Goal: Ask a question

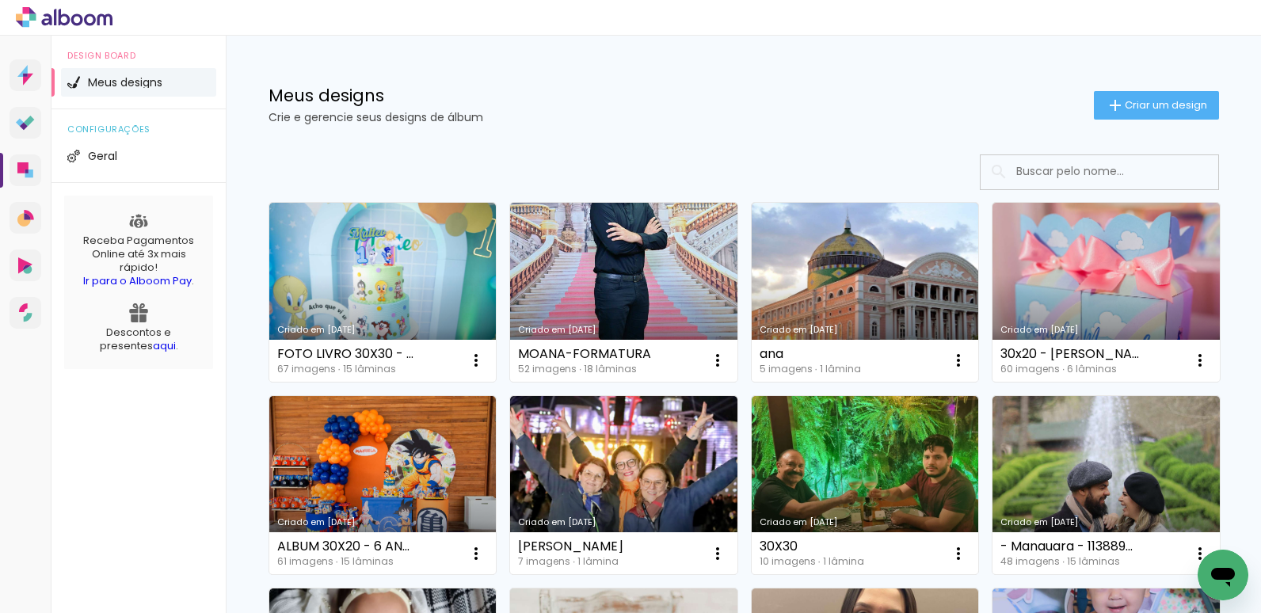
click at [1229, 570] on icon "Abrir janela de mensagens" at bounding box center [1223, 577] width 24 height 19
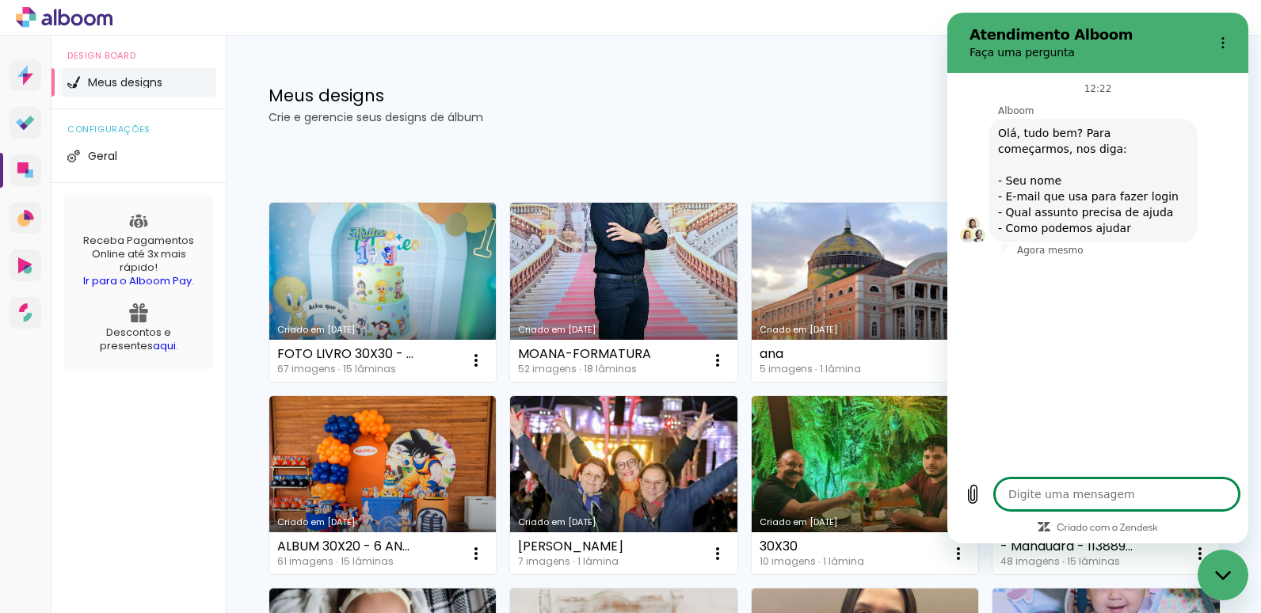
type textarea "x"
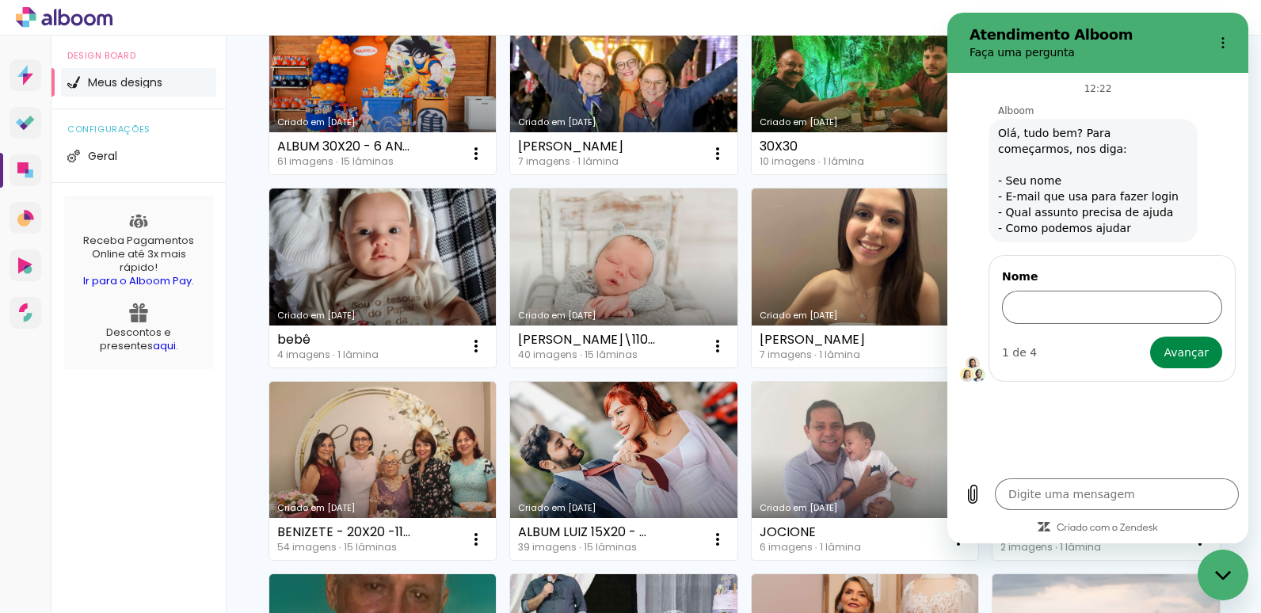
scroll to position [396, 0]
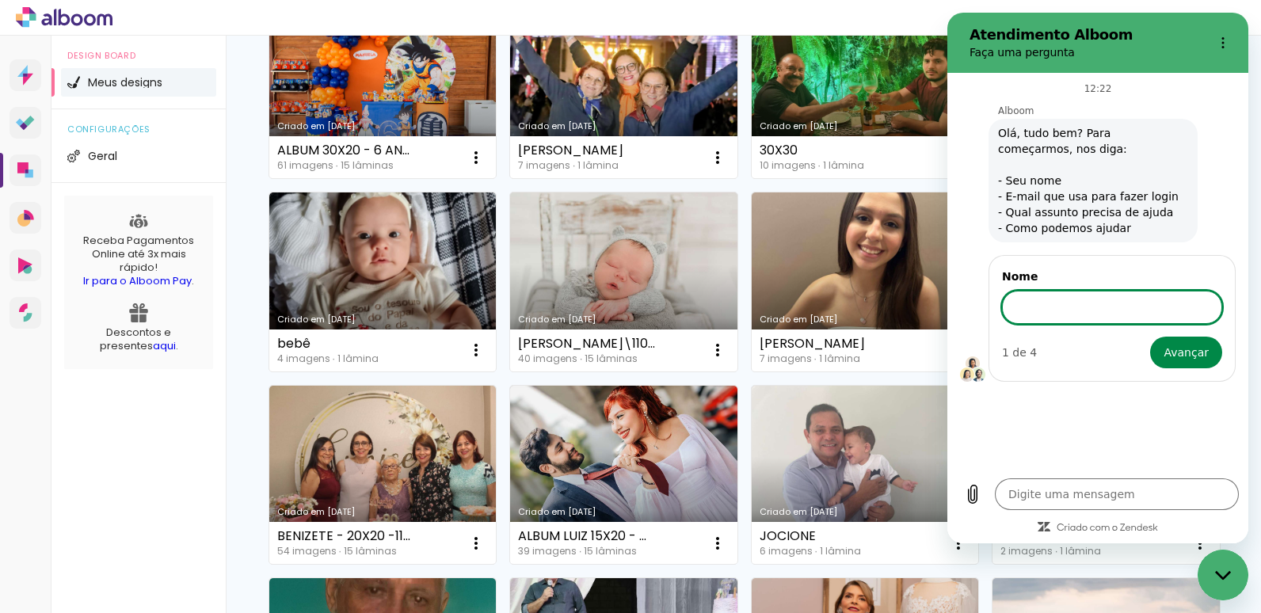
click at [1101, 312] on input "Nome" at bounding box center [1112, 307] width 220 height 33
type input "[PERSON_NAME]"
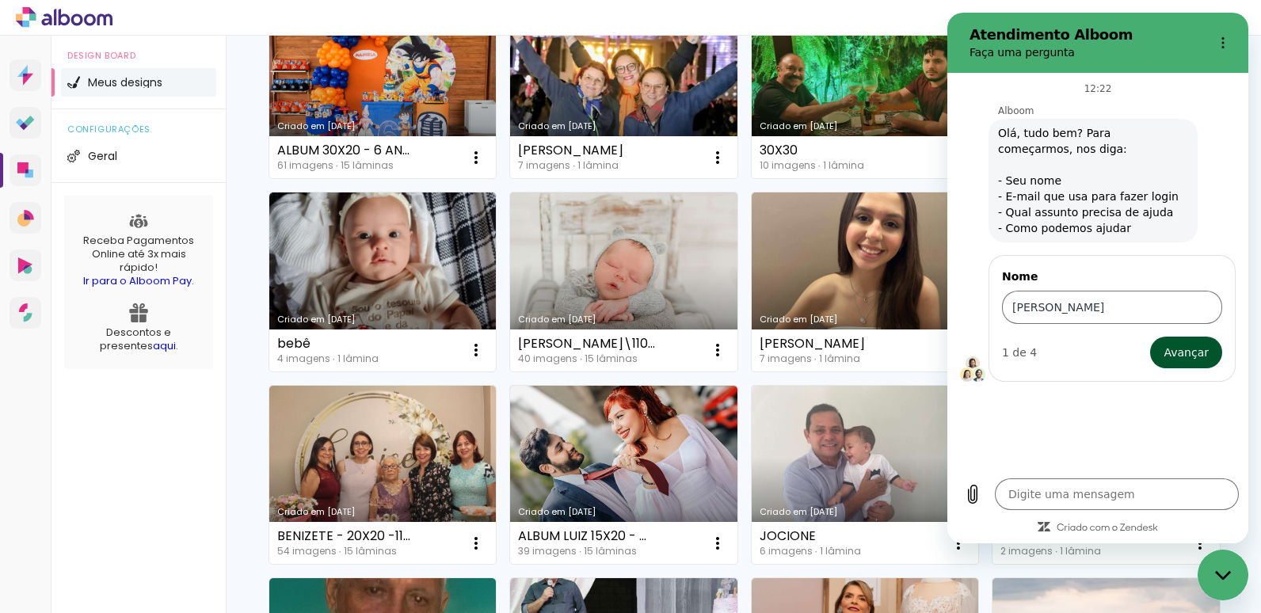
click at [1186, 349] on span "Avançar" at bounding box center [1185, 352] width 45 height 19
type textarea "x"
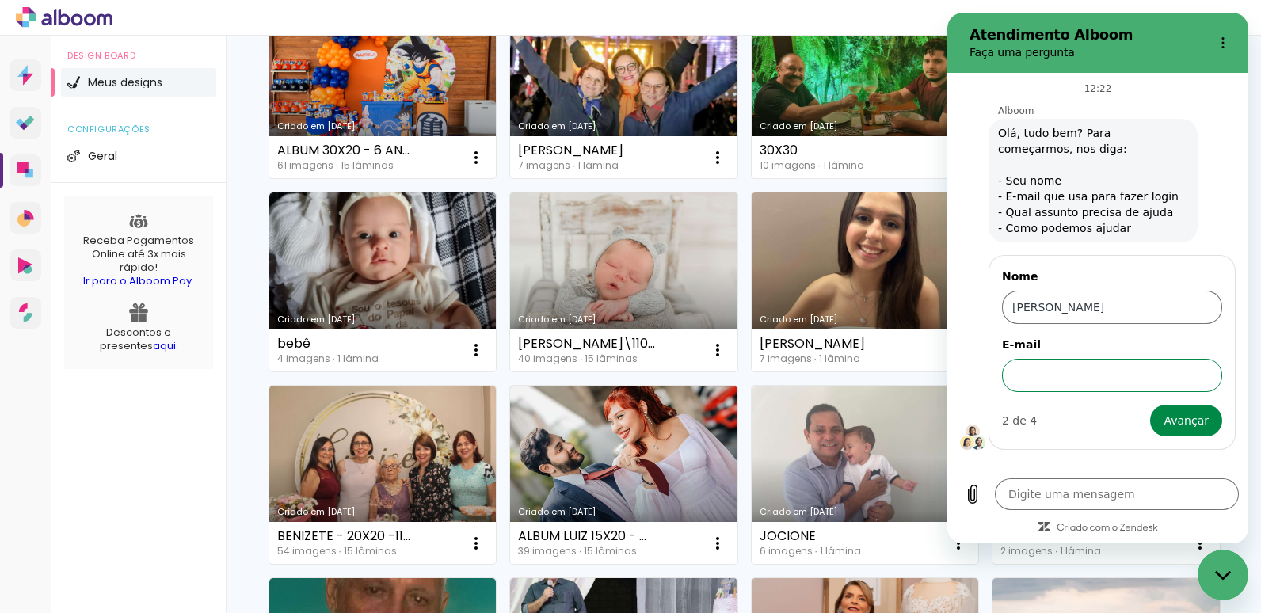
click at [1076, 379] on input "E-mail" at bounding box center [1112, 375] width 220 height 33
type input "[EMAIL_ADDRESS][DOMAIN_NAME]"
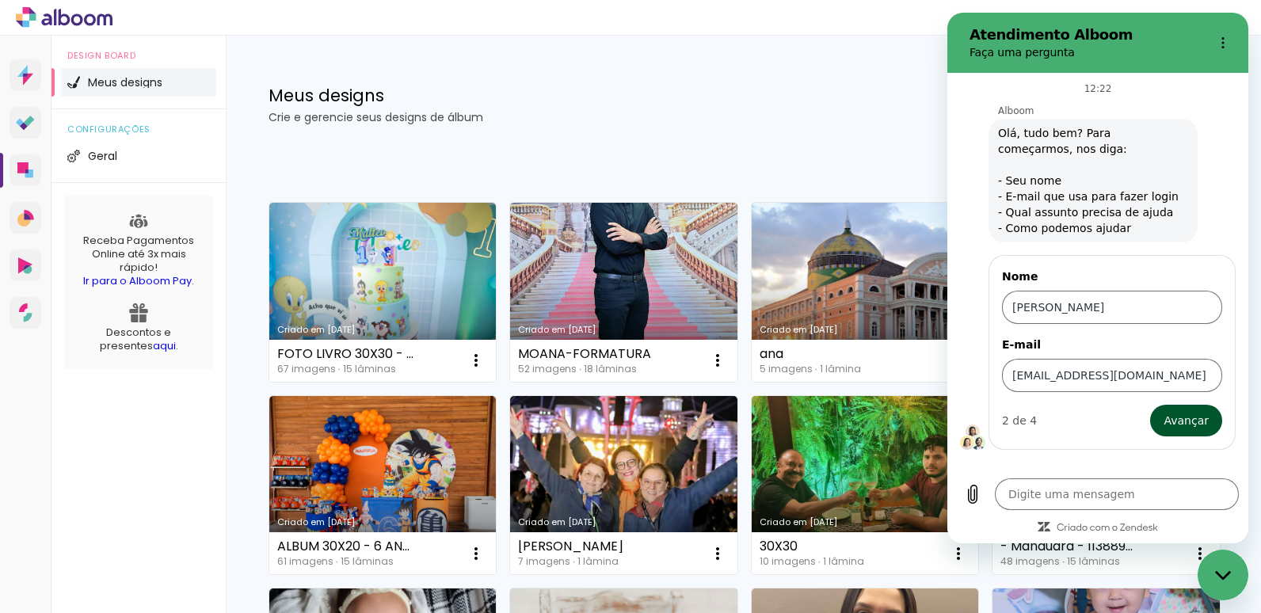
click at [1182, 425] on span "Avançar" at bounding box center [1185, 420] width 45 height 19
type textarea "x"
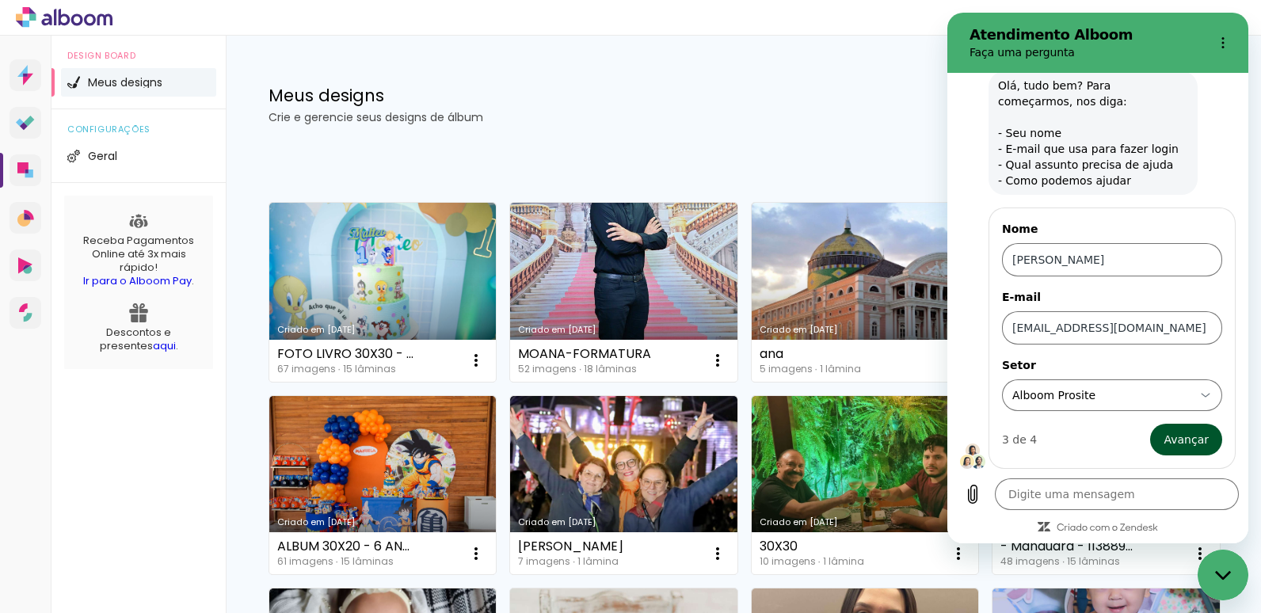
scroll to position [48, 0]
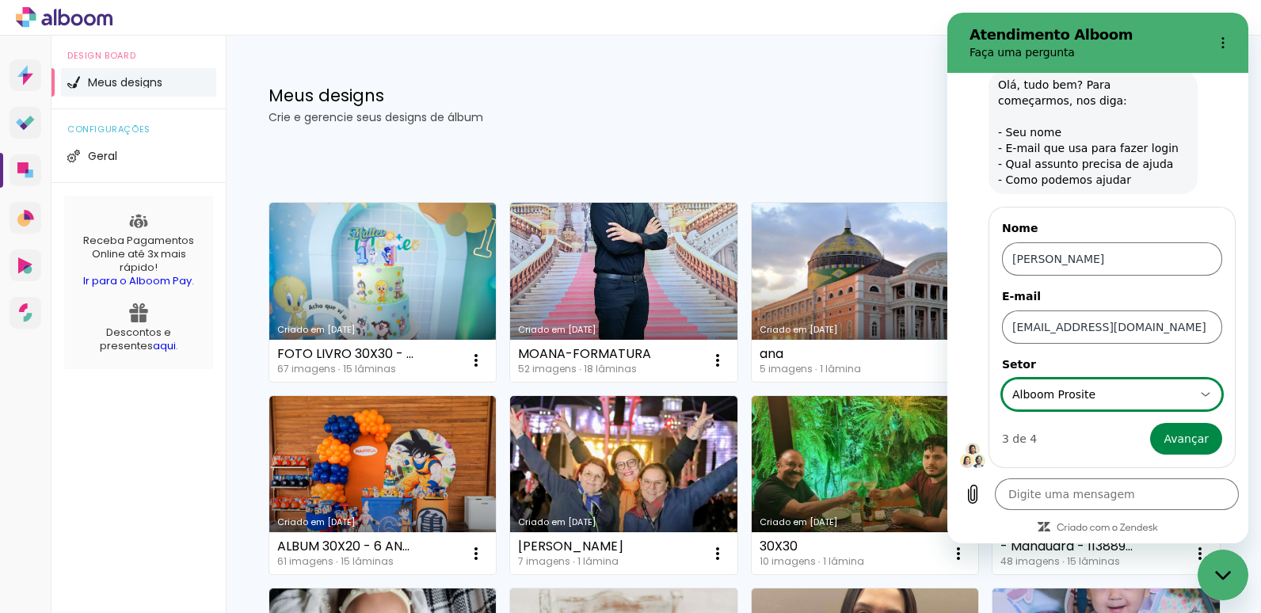
click at [1130, 400] on div "Alboom Prosite Alboom Prosite" at bounding box center [1103, 394] width 184 height 29
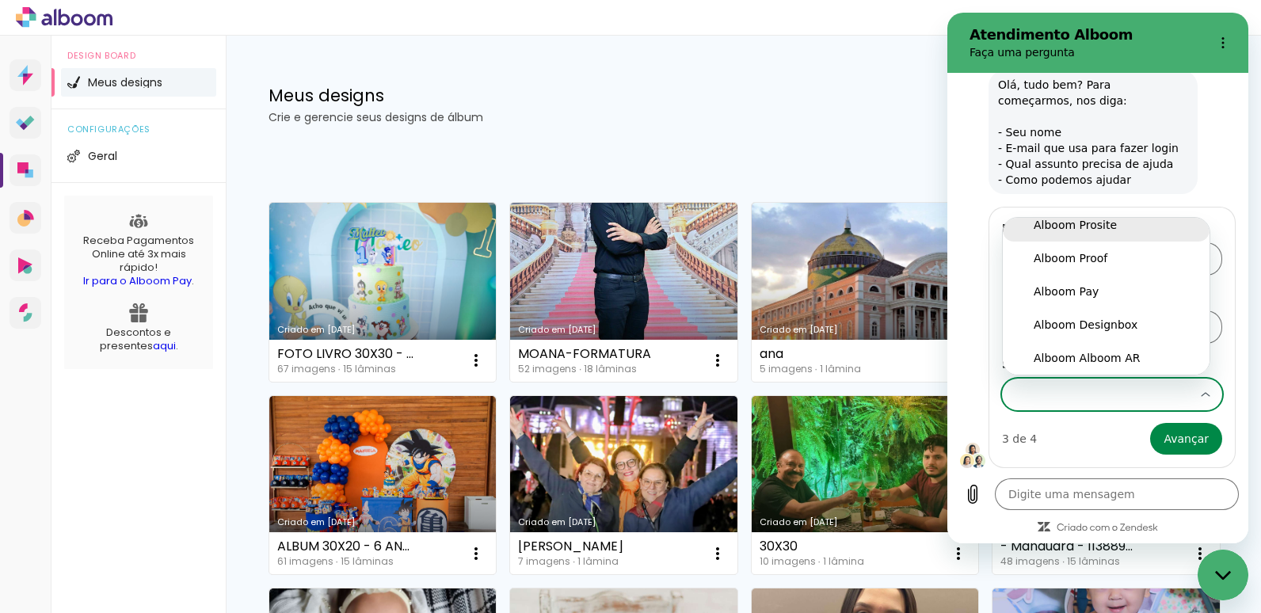
scroll to position [3, 0]
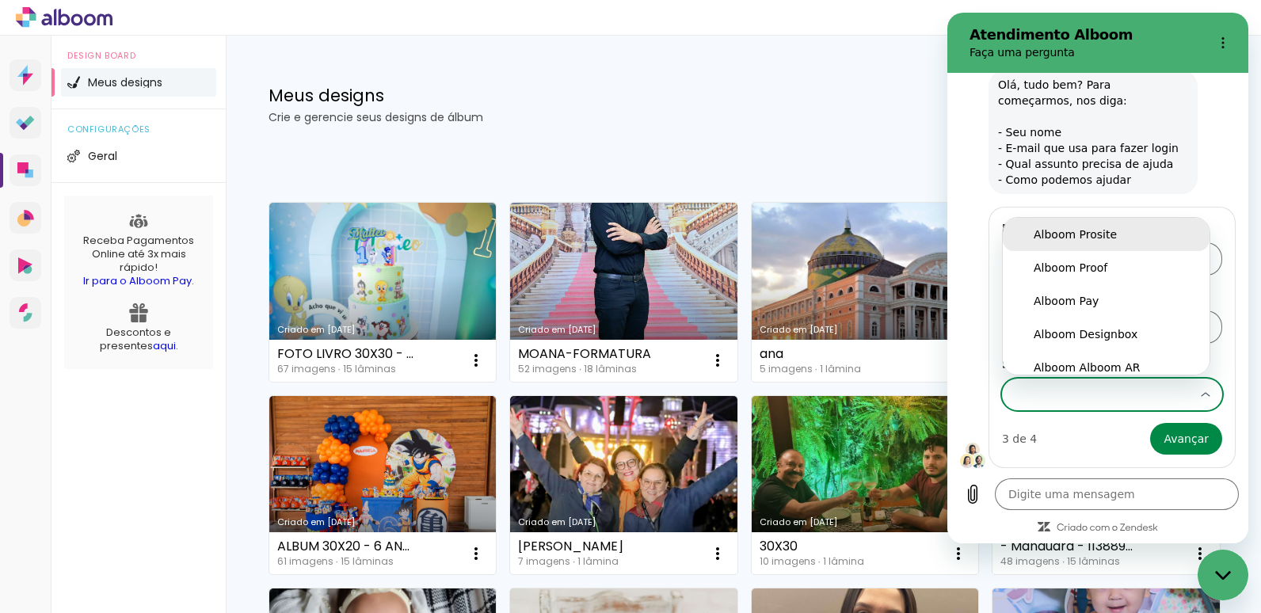
click at [1113, 239] on div "Alboom Prosite" at bounding box center [1106, 235] width 145 height 16
type input "Alboom Prosite"
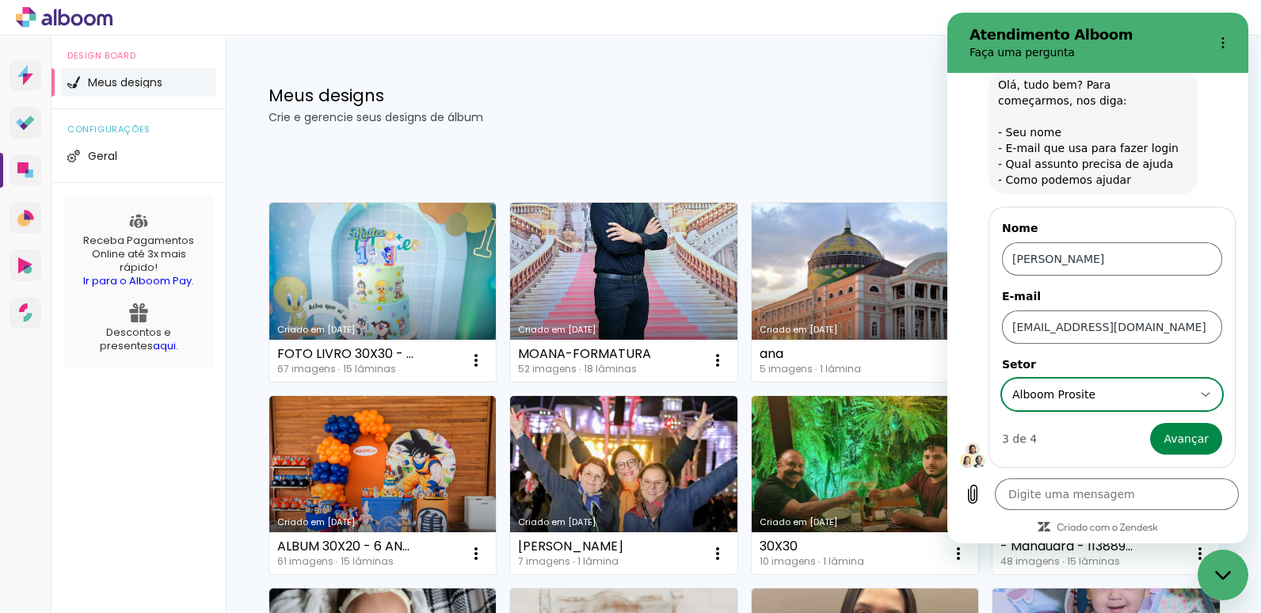
scroll to position [0, 0]
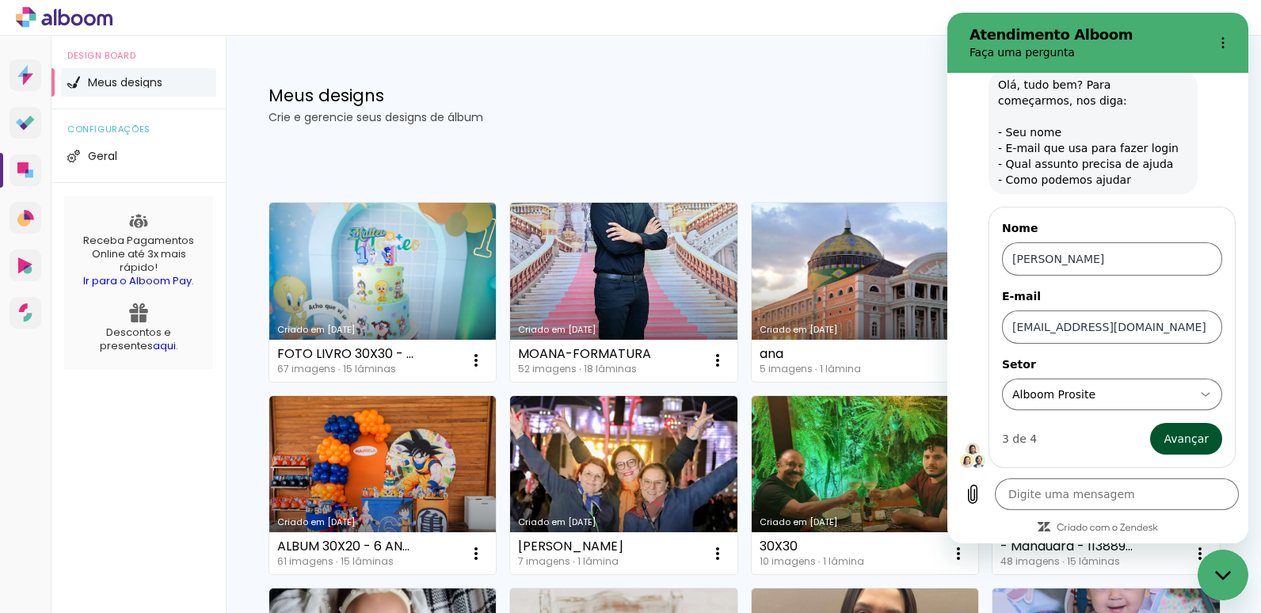
click at [1183, 434] on span "Avançar" at bounding box center [1185, 438] width 45 height 19
type textarea "x"
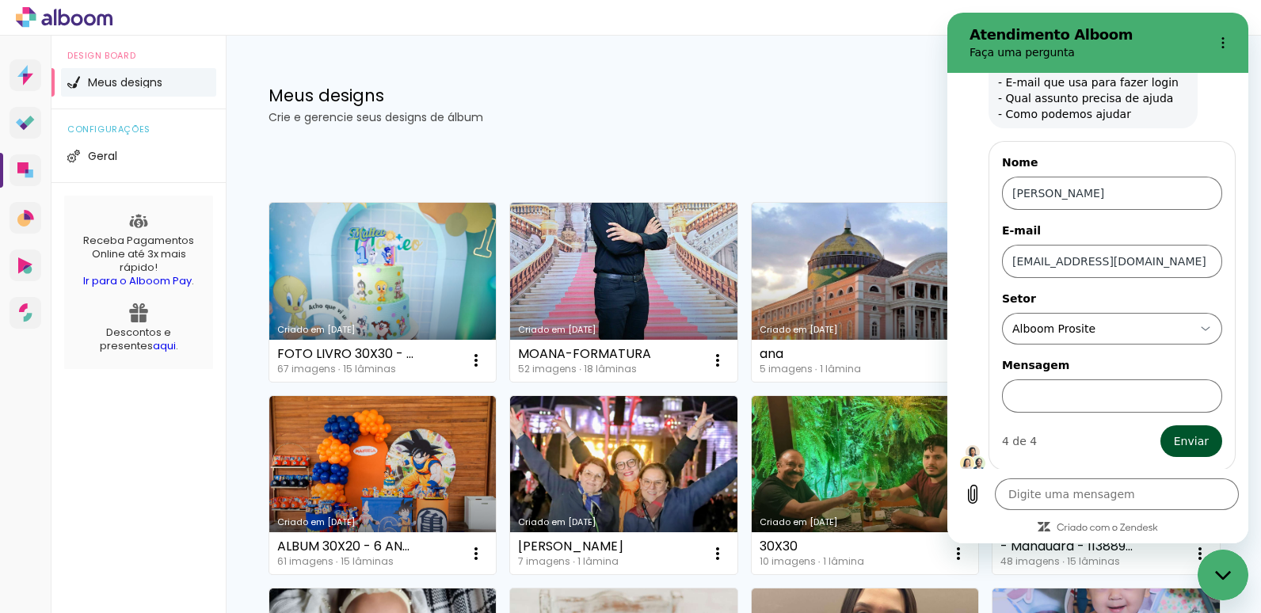
scroll to position [116, 0]
click at [1106, 387] on input "Mensagem" at bounding box center [1112, 393] width 220 height 33
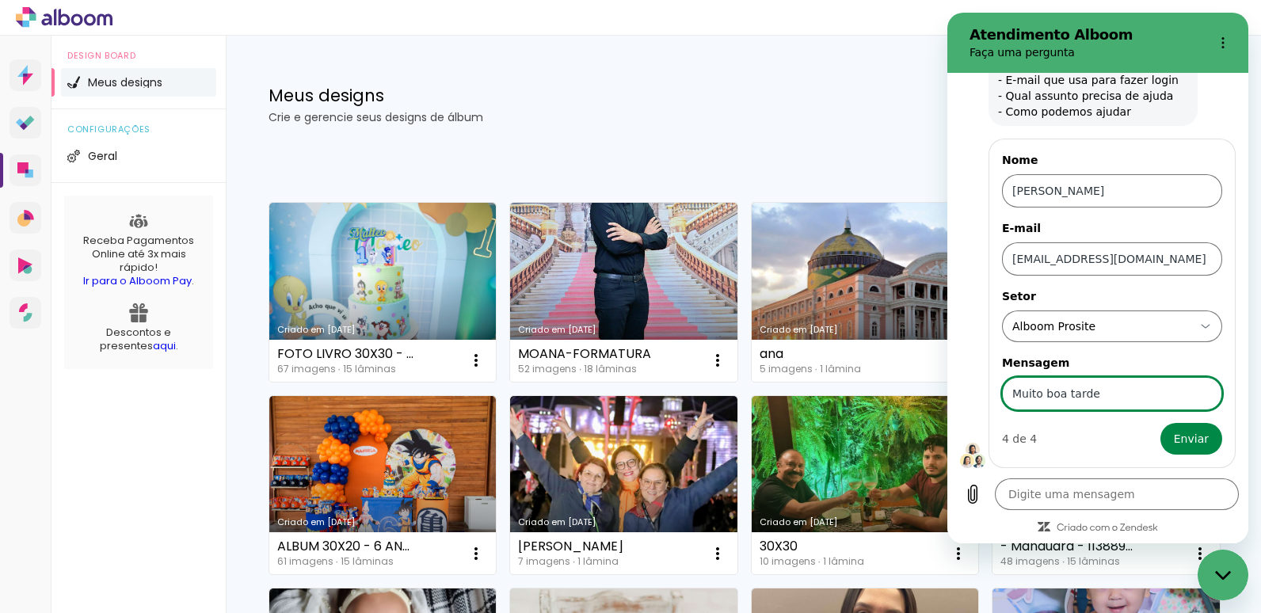
type input "Muito boa tarde"
click at [1160, 423] on button "Enviar" at bounding box center [1191, 439] width 62 height 32
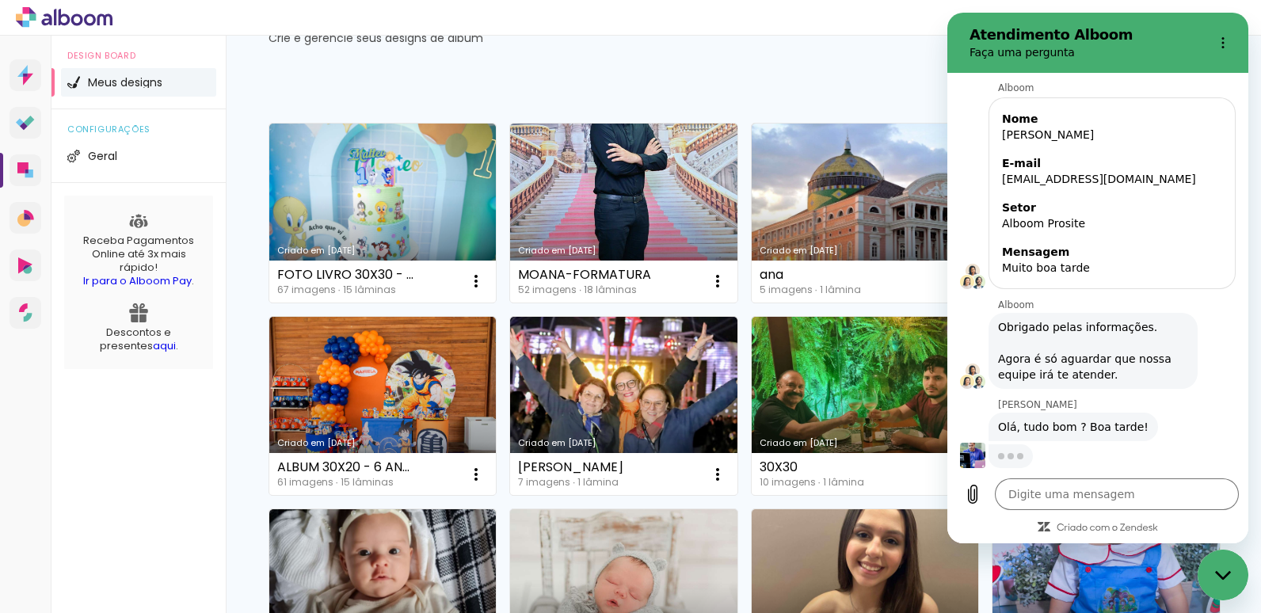
scroll to position [169, 0]
type textarea "x"
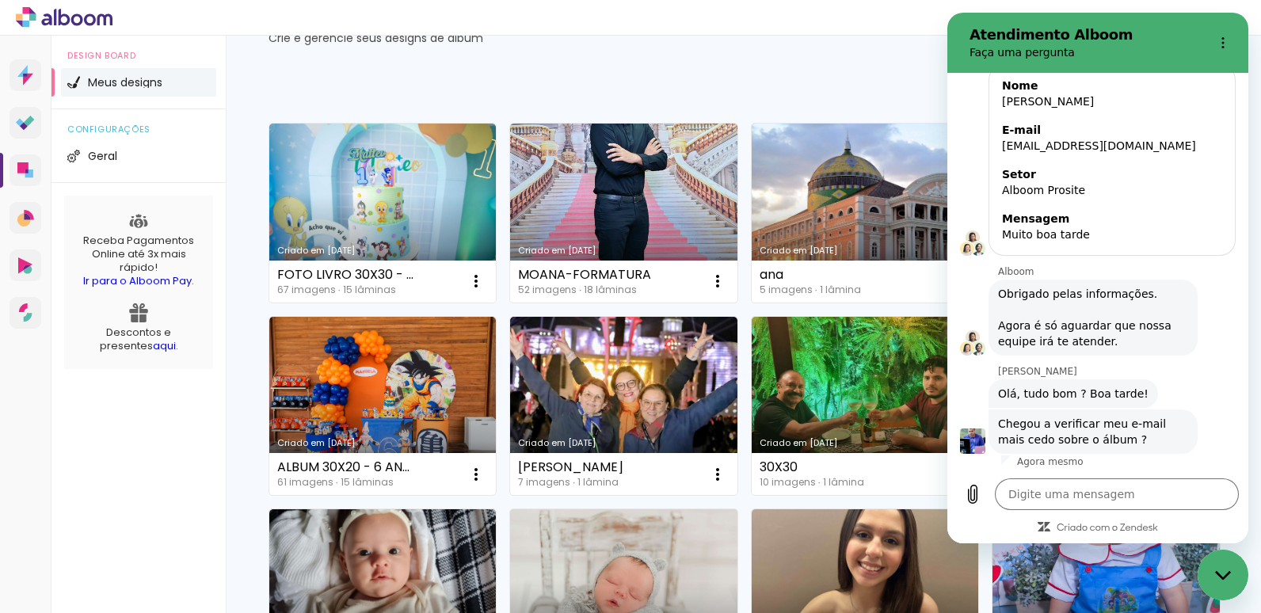
scroll to position [207, 0]
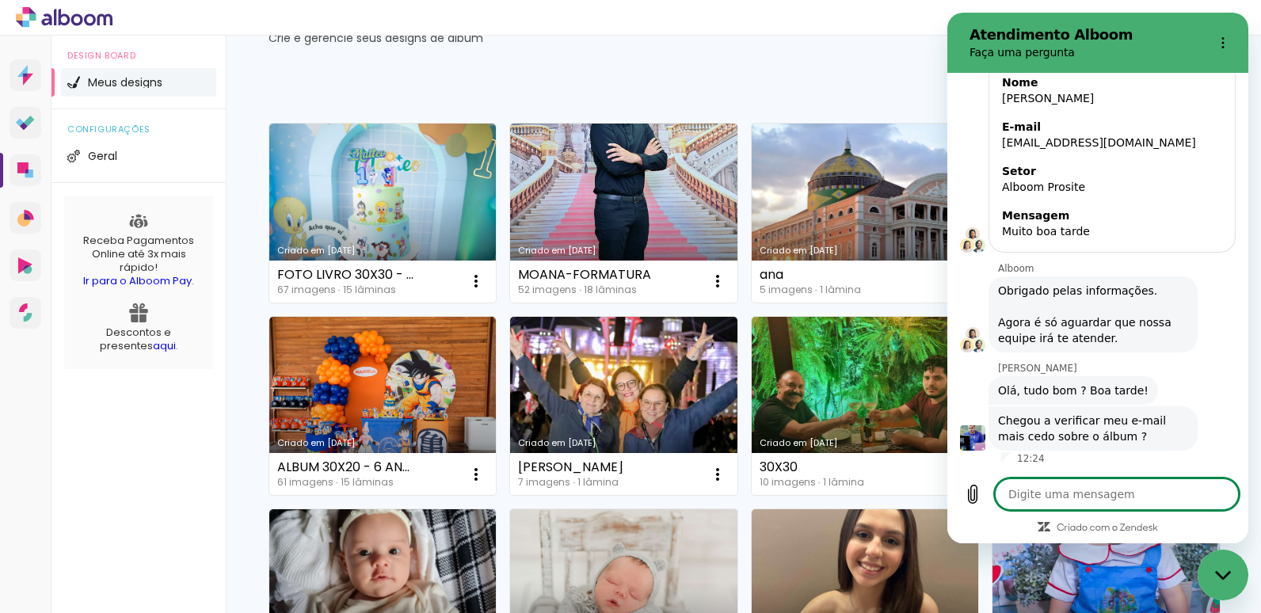
type textarea "m"
type textarea "x"
type textarea "mi"
type textarea "x"
type textarea "min"
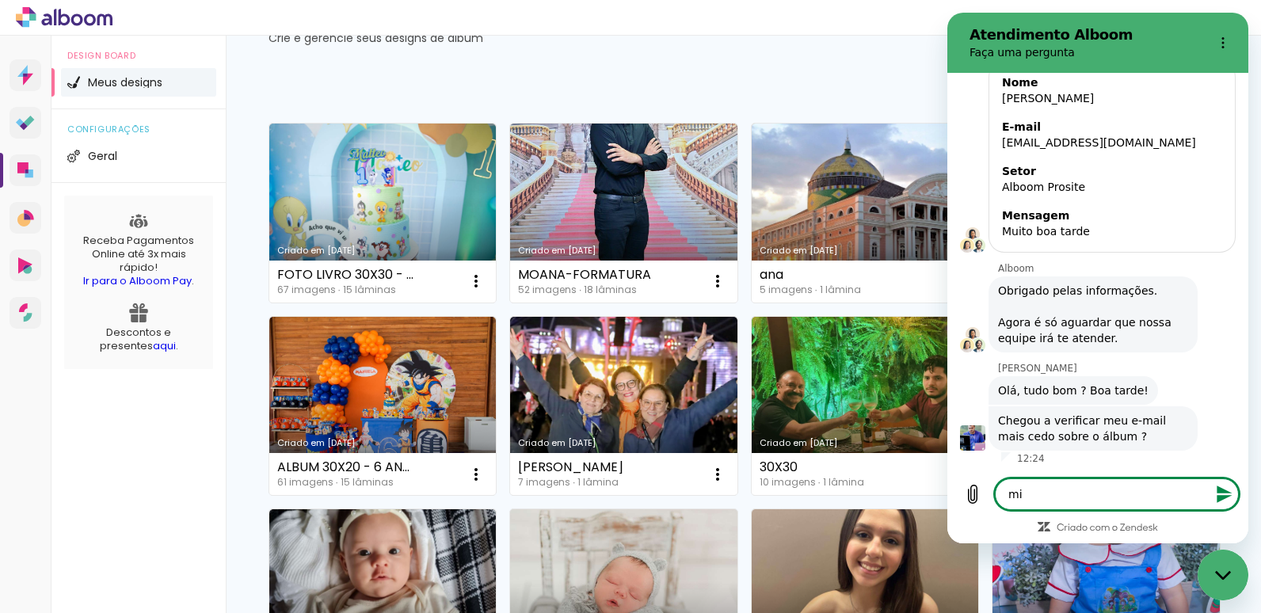
type textarea "x"
type textarea "minu"
type textarea "x"
type textarea "minut"
type textarea "x"
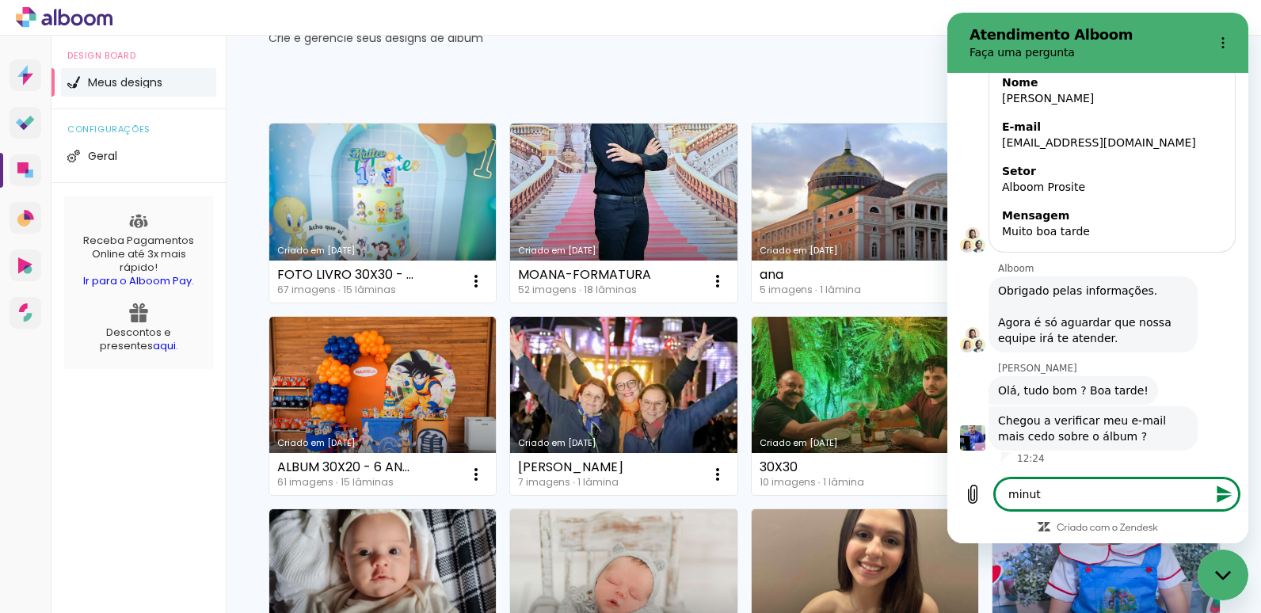
type textarea "minuto"
type textarea "x"
type textarea "minuto"
click at [1232, 571] on div "Fechar janela de mensagens" at bounding box center [1223, 575] width 48 height 48
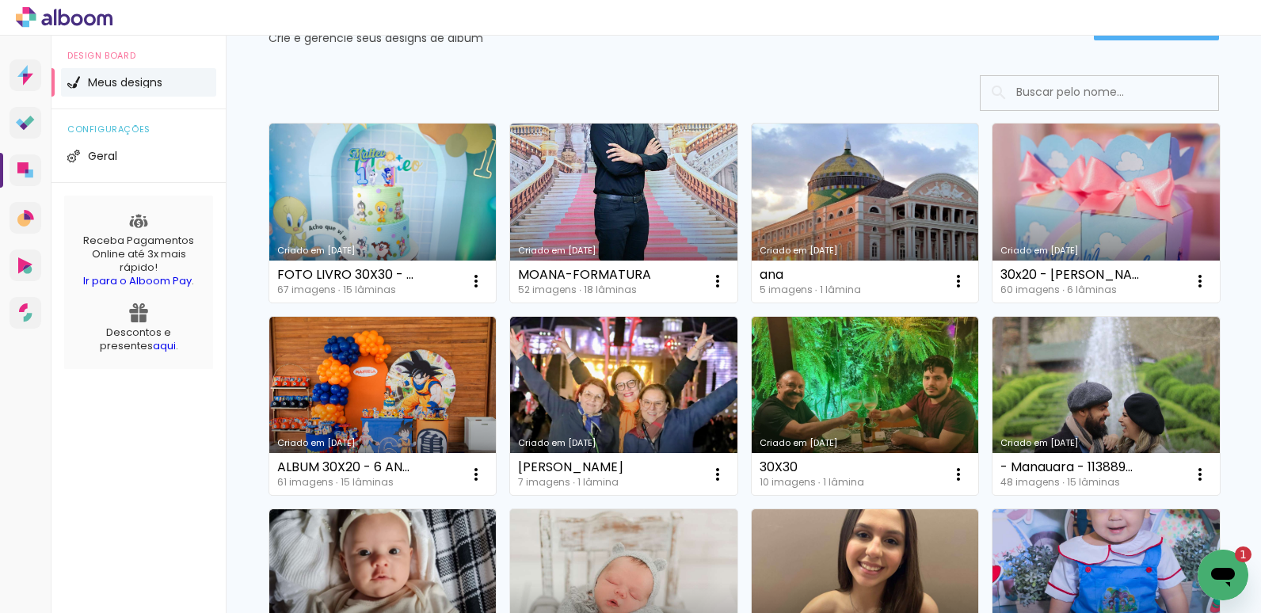
scroll to position [0, 0]
click at [1230, 581] on icon "Abrir janela de mensagens, 1 mensagem não lida" at bounding box center [1223, 575] width 29 height 29
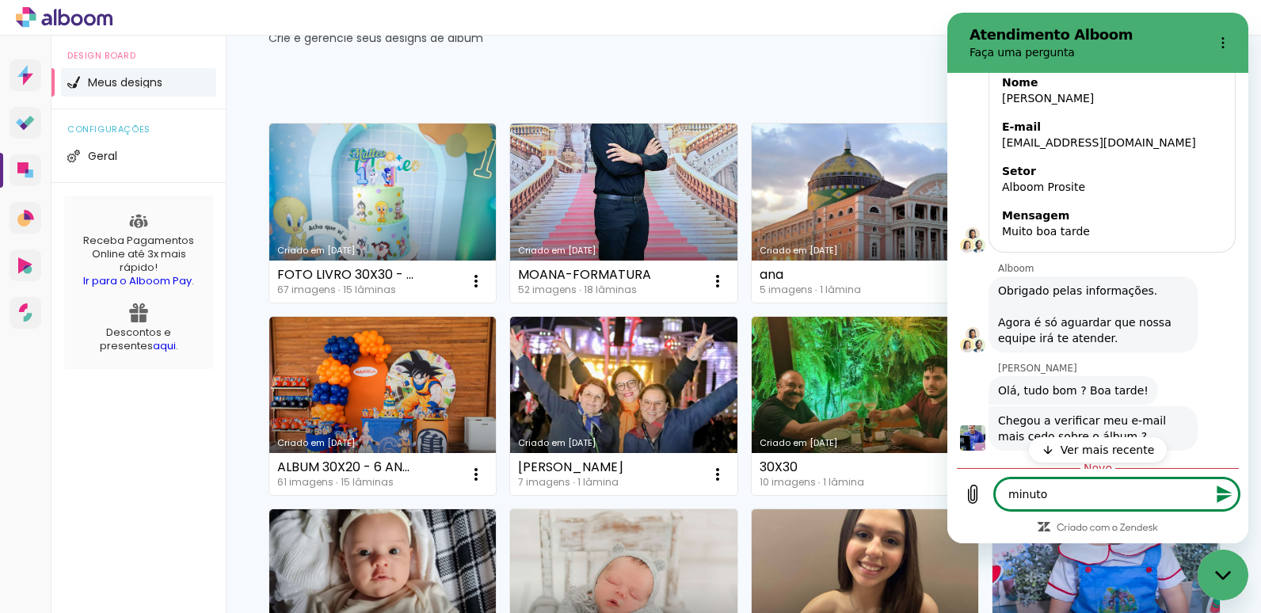
scroll to position [284, 0]
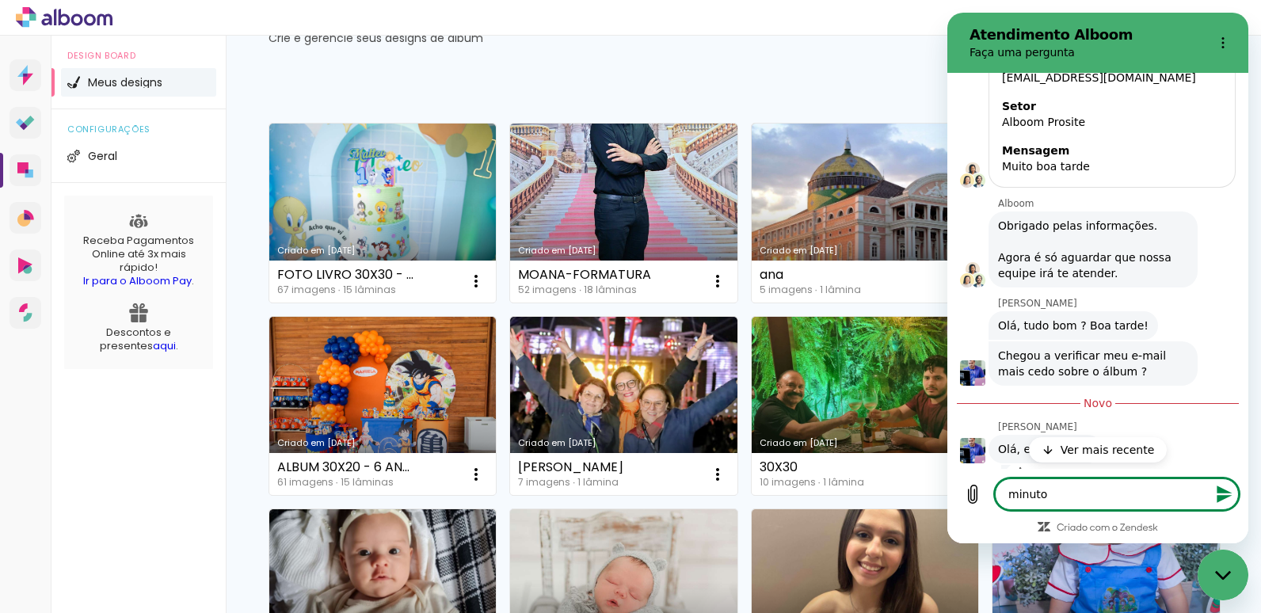
type textarea "x"
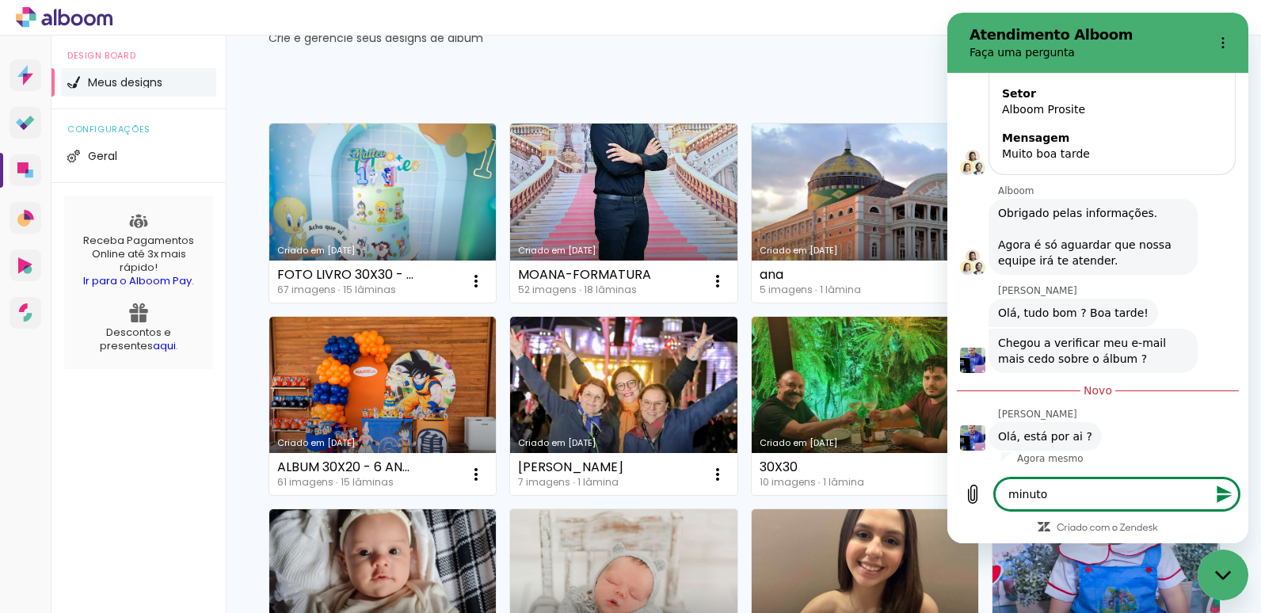
click at [1071, 501] on textarea "minuto" at bounding box center [1117, 494] width 244 height 32
type textarea "minut"
type textarea "x"
type textarea "minu"
type textarea "x"
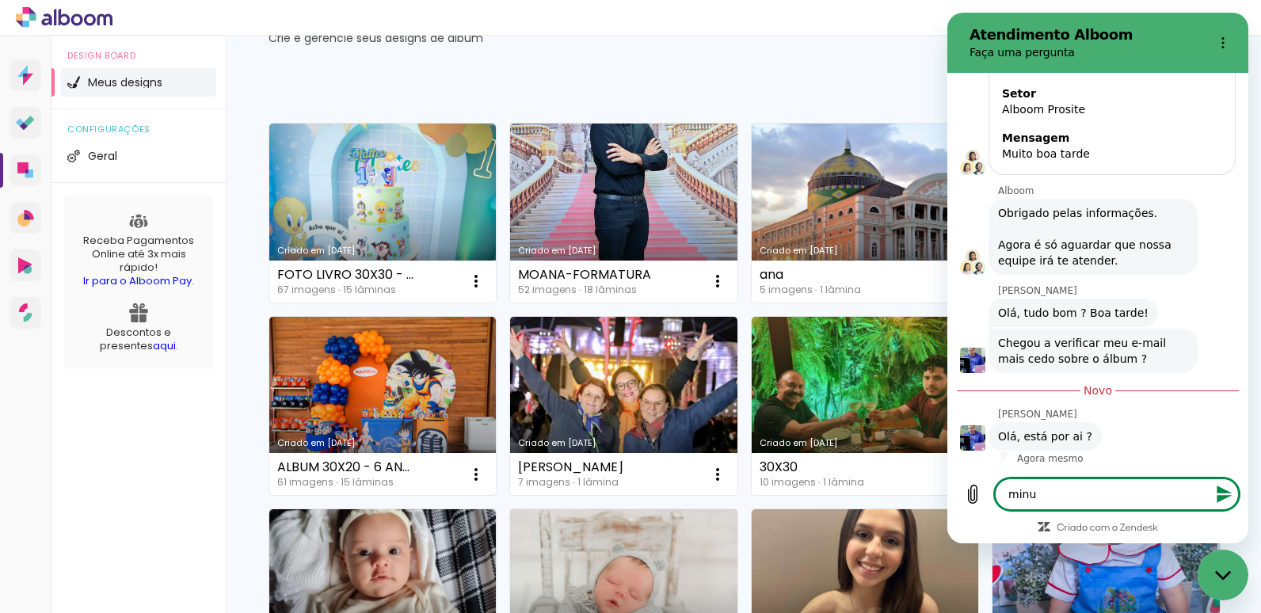
type textarea "min"
type textarea "x"
type textarea "mi"
type textarea "x"
type textarea "m"
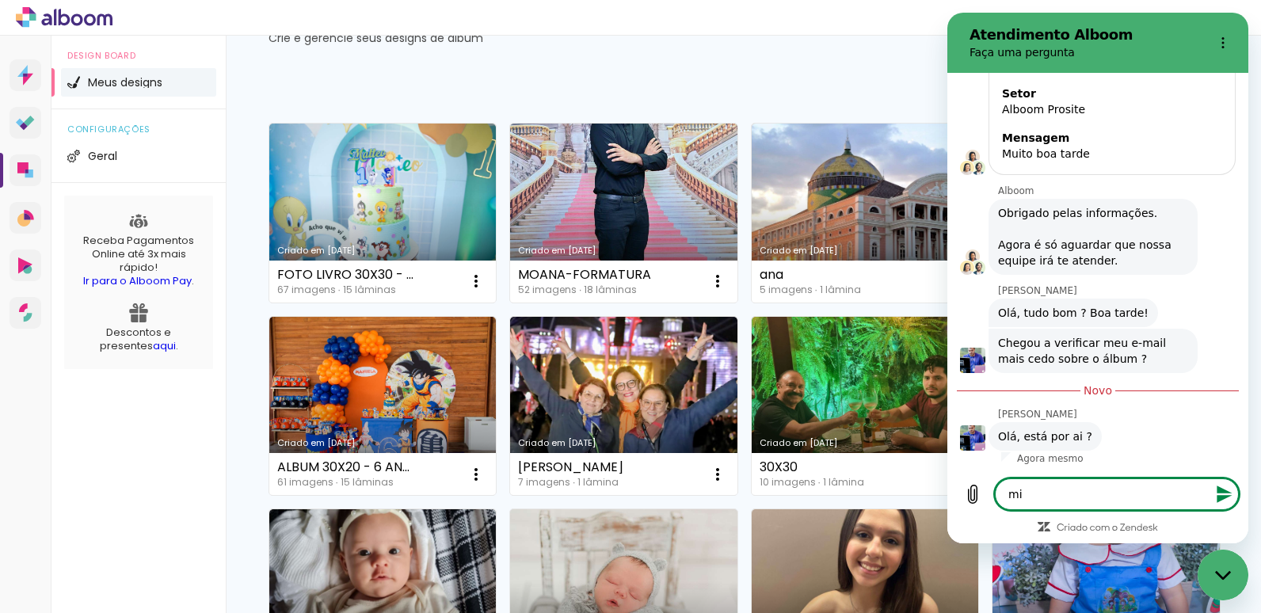
type textarea "x"
type textarea "o"
type textarea "x"
type textarea "ol"
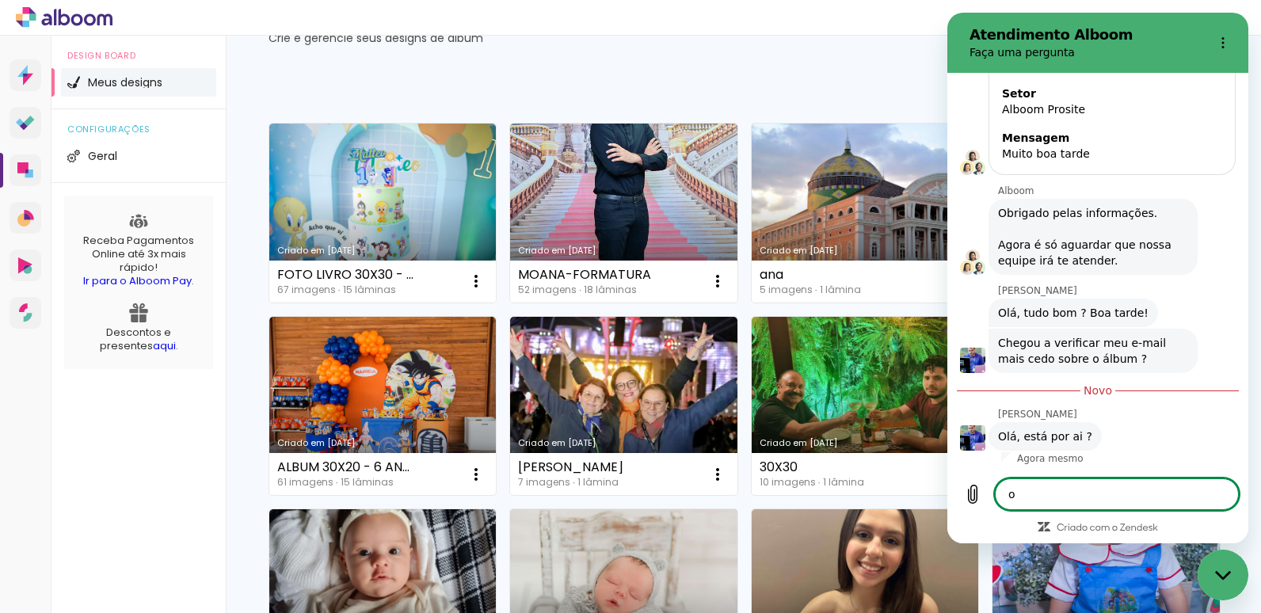
type textarea "x"
type textarea "olá"
type textarea "x"
type textarea "olá"
click at [1236, 501] on button "Enviar mensagem" at bounding box center [1223, 494] width 32 height 32
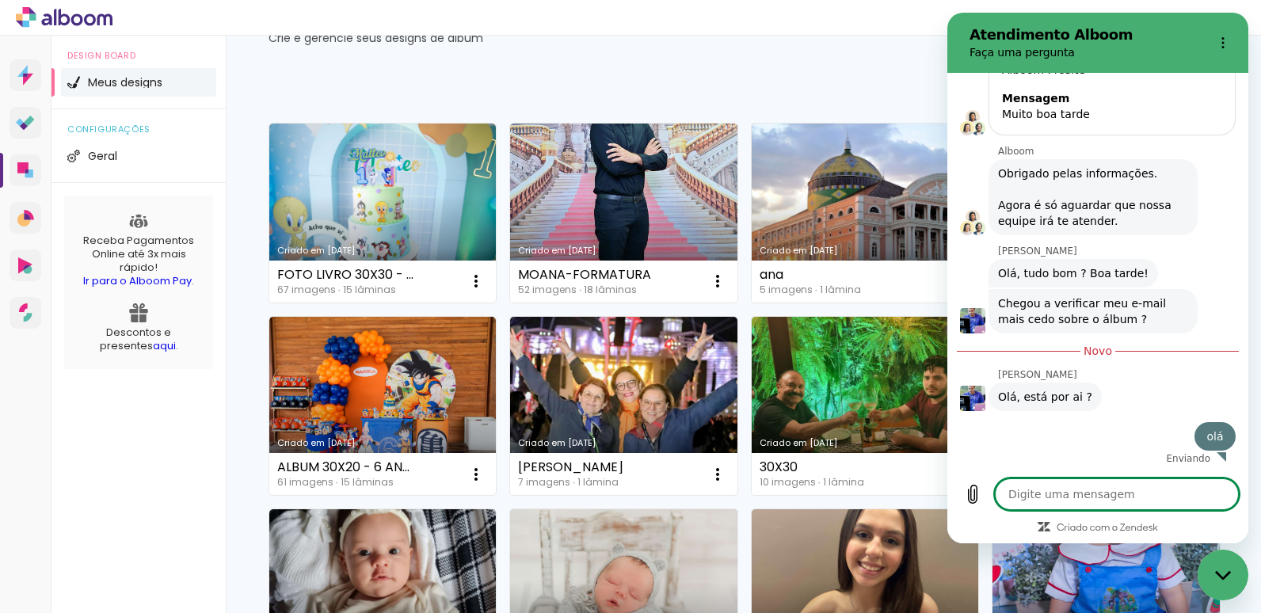
scroll to position [322, 0]
type textarea "x"
type textarea "n"
type textarea "x"
type textarea "no"
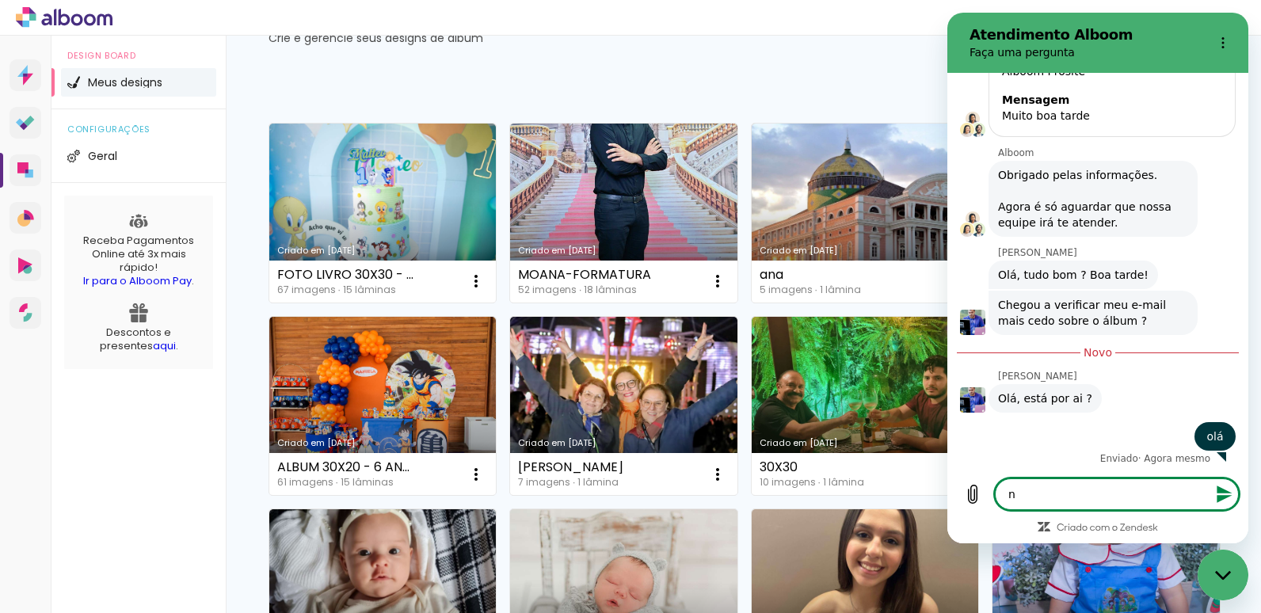
type textarea "x"
type textarea "no"
type textarea "x"
type textarea "no e"
type textarea "x"
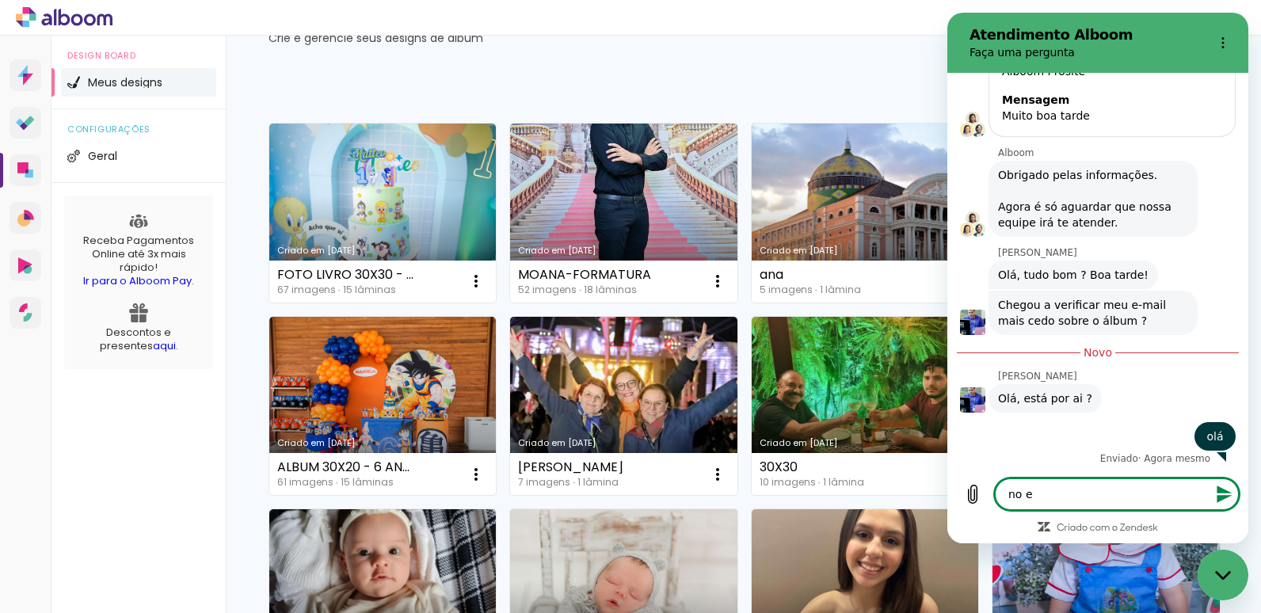
type textarea "no em"
type textarea "x"
type textarea "no ema"
type textarea "x"
type textarea "no emai"
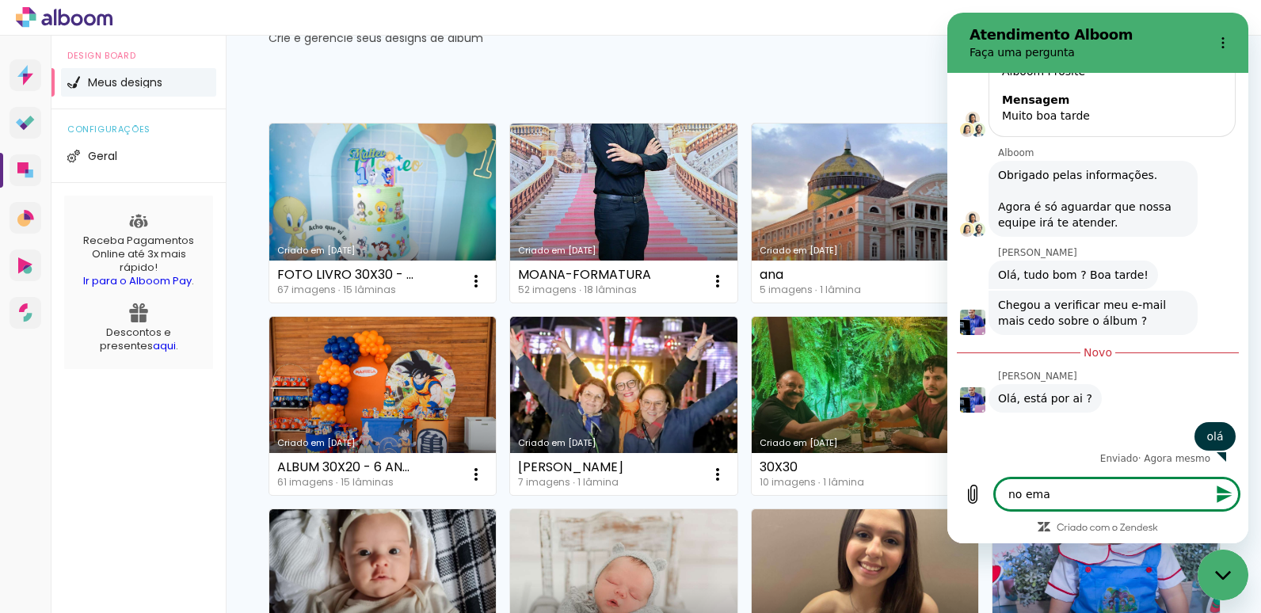
type textarea "x"
type textarea "no email"
type textarea "x"
type textarea "no email"
type textarea "x"
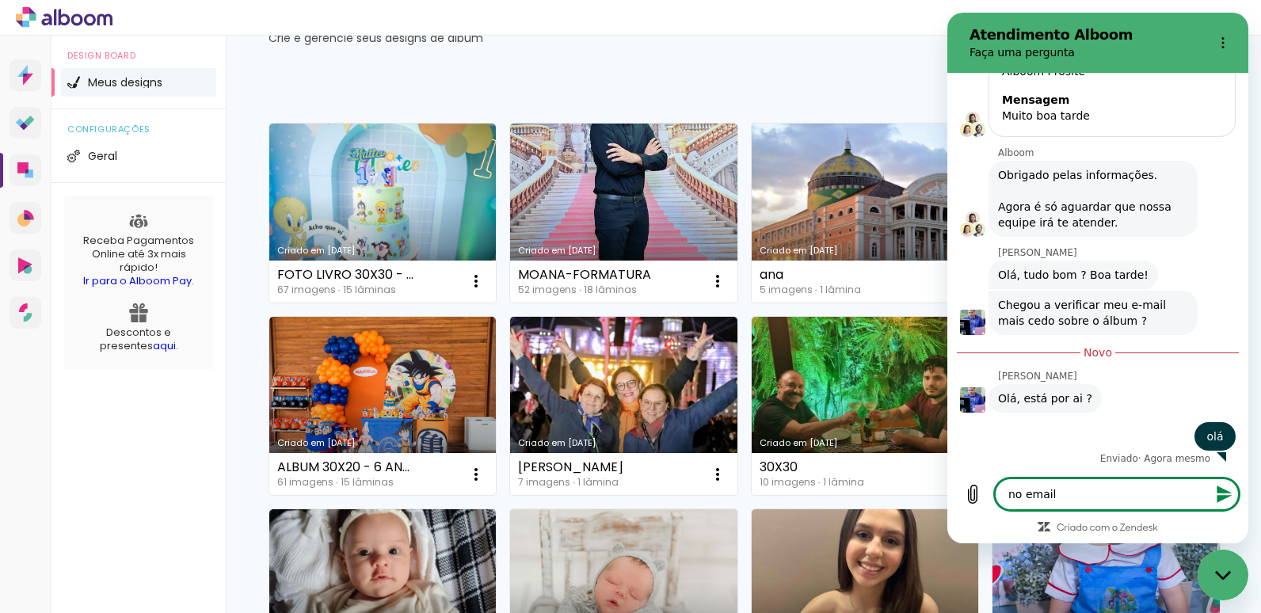
type textarea "no email n"
type textarea "x"
type textarea "no email nã"
type textarea "x"
type textarea "no email não"
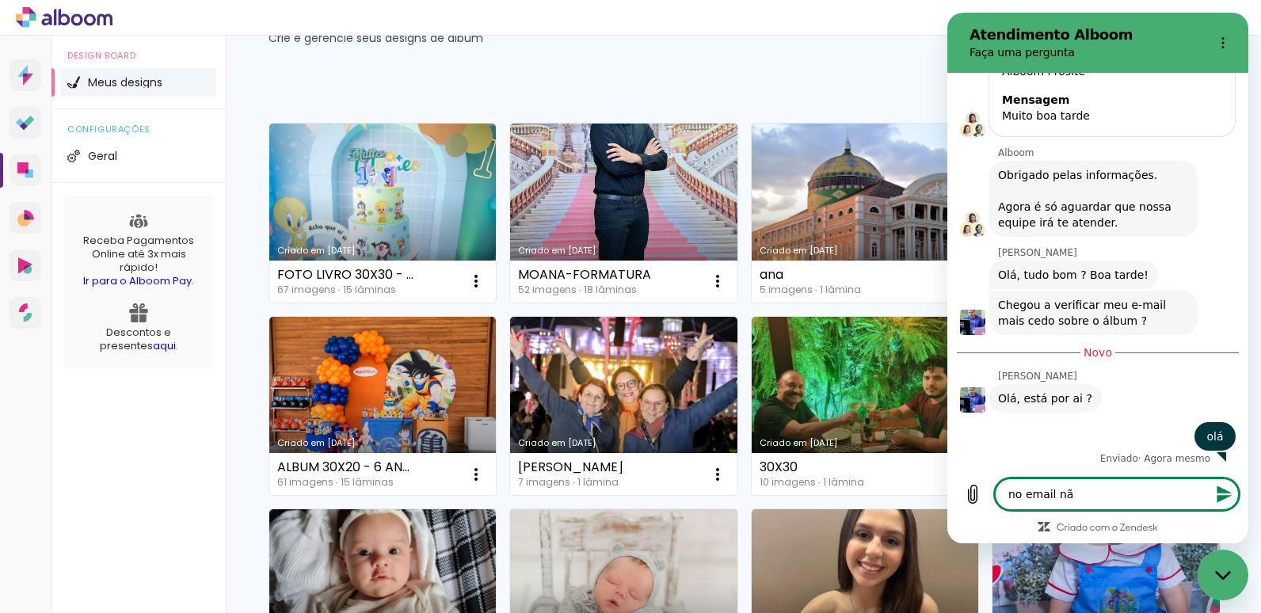
type textarea "x"
type textarea "no email não"
type textarea "x"
type textarea "no email não t"
type textarea "x"
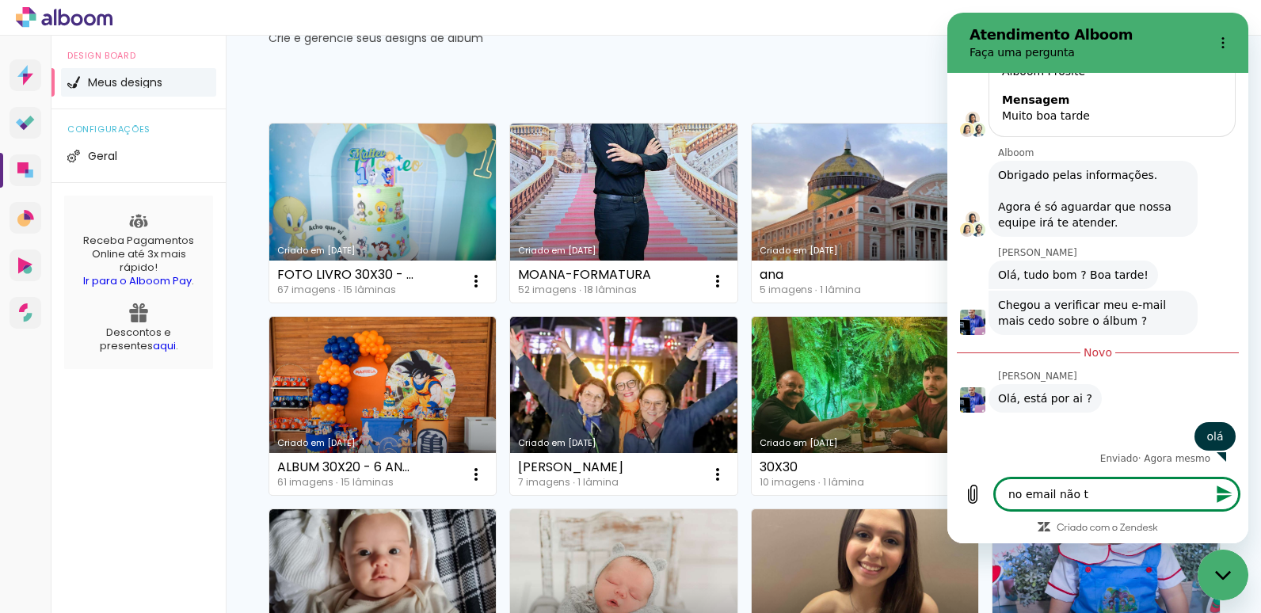
type textarea "no email não te"
type textarea "x"
type textarea "no email não tem"
type textarea "x"
type textarea "no email não tem"
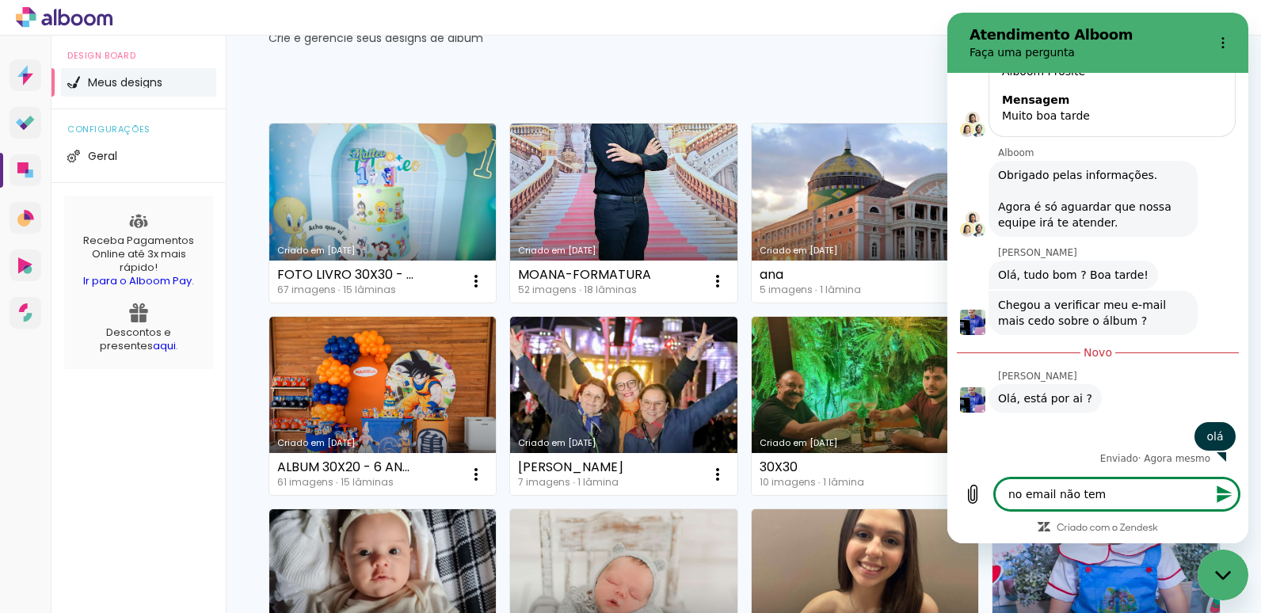
type textarea "x"
type textarea "no email não tem n"
type textarea "x"
type textarea "no email não tem na"
type textarea "x"
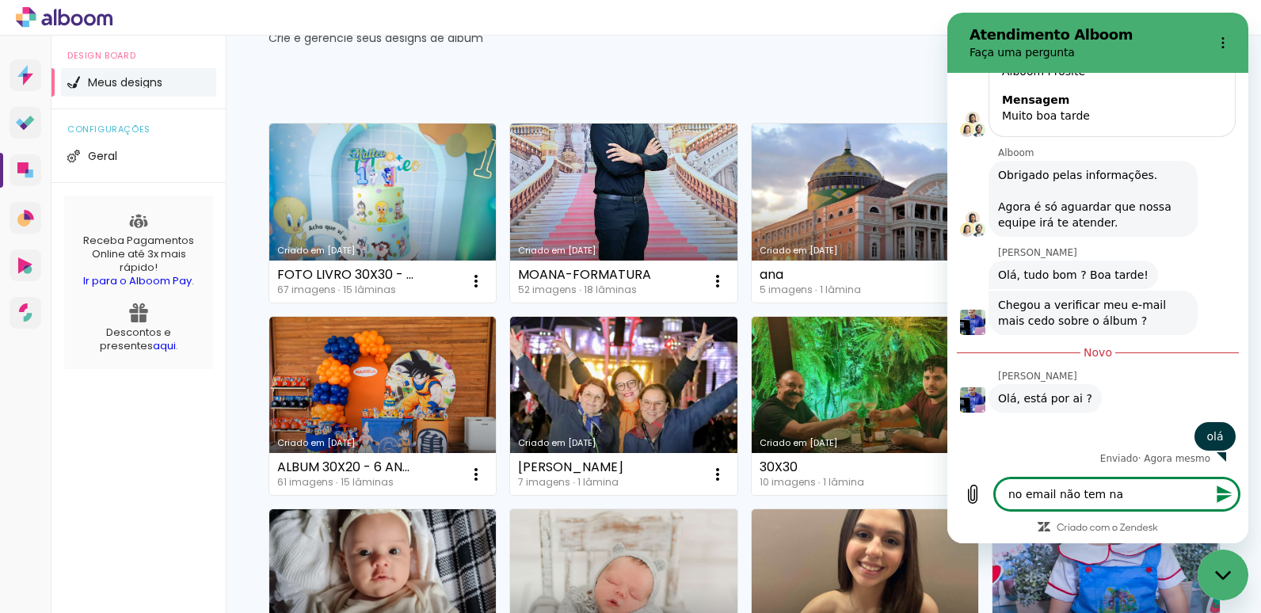
type textarea "no email não tem nad"
type textarea "x"
type textarea "no email não tem nada"
type textarea "x"
type textarea "no email não tem nada"
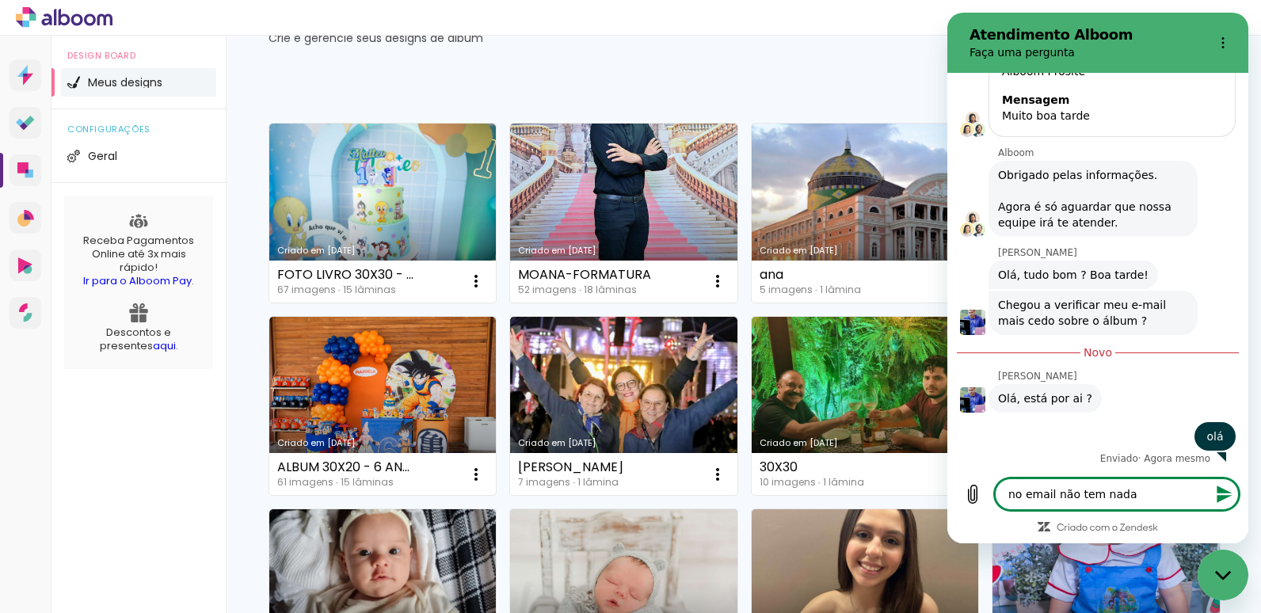
type textarea "x"
type textarea "no email não tem nada d"
type textarea "x"
type textarea "no email não tem nada de"
type textarea "x"
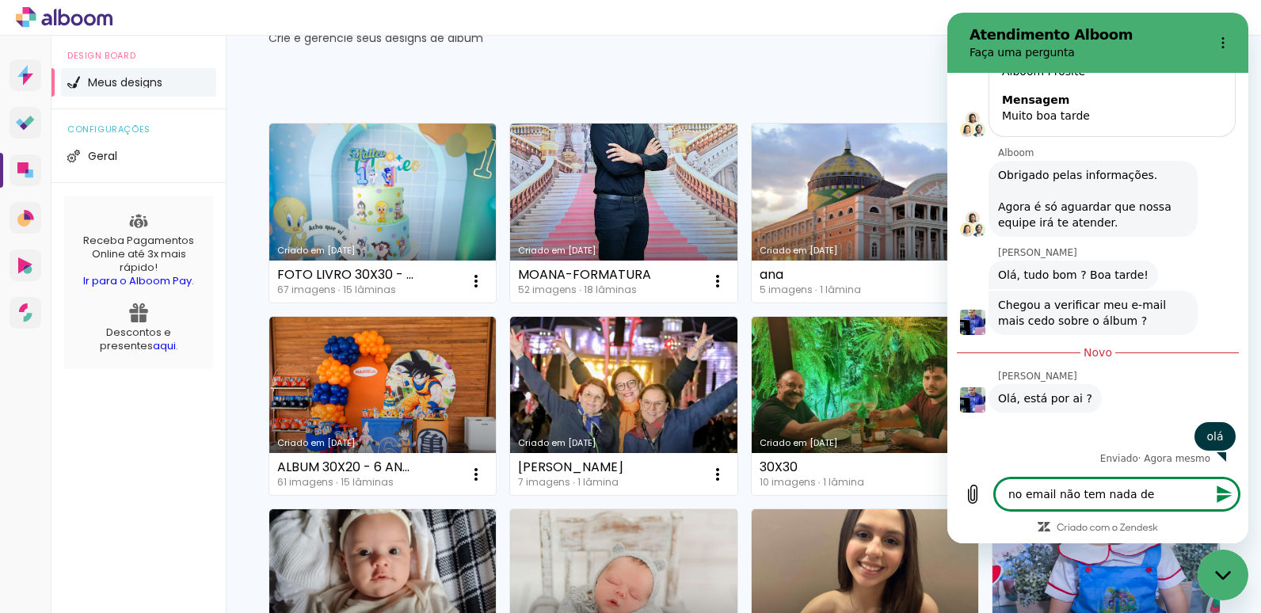
type textarea "no email não tem nada de"
type textarea "x"
type textarea "no email não tem nada de i"
type textarea "x"
type textarea "no email não tem nada de in"
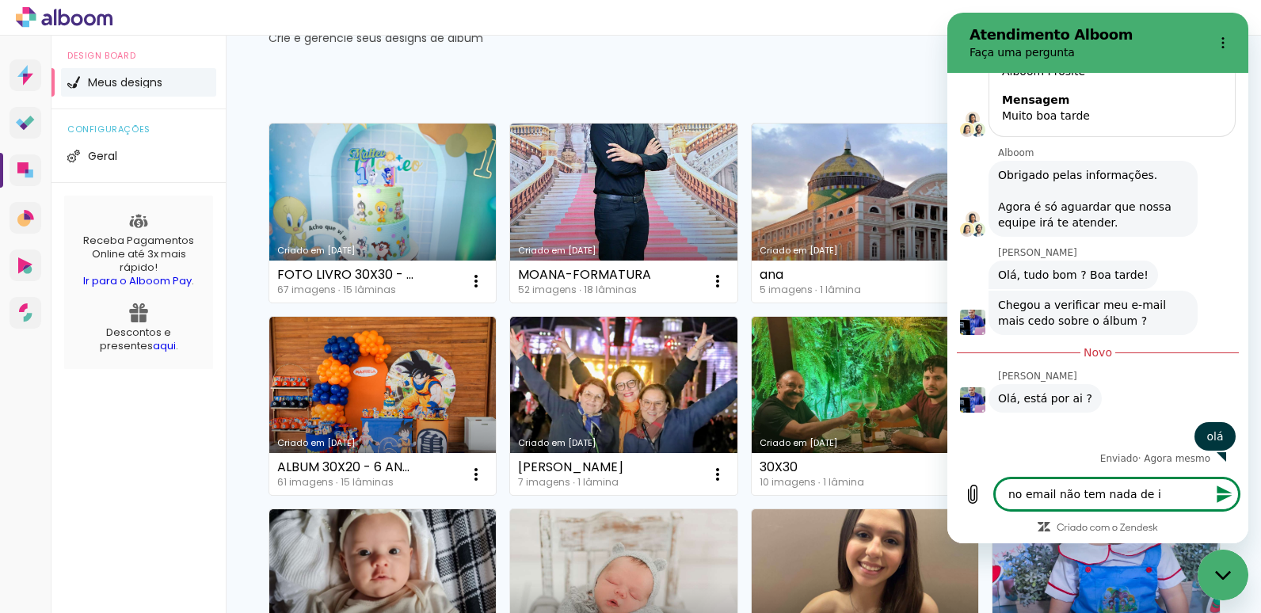
type textarea "x"
type textarea "no email não tem nada de inf"
type textarea "x"
type textarea "no email não tem nada de info"
type textarea "x"
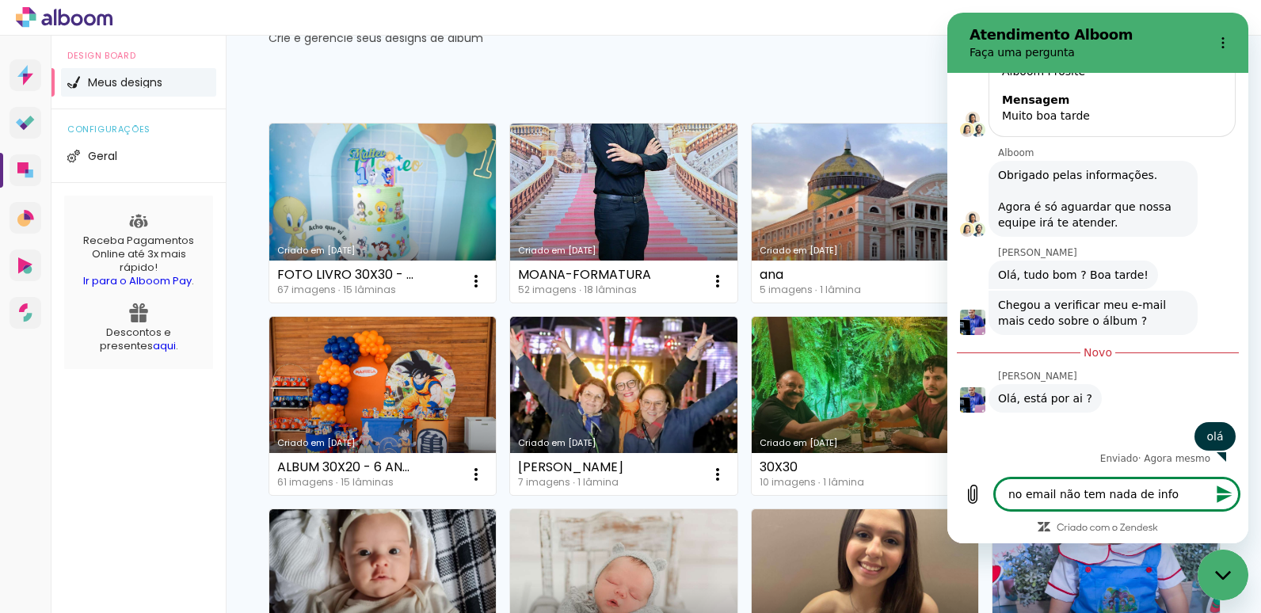
type textarea "no email não tem nada de infor"
type textarea "x"
type textarea "no email não tem nada de inform"
type textarea "x"
type textarea "no email não tem nada de informa"
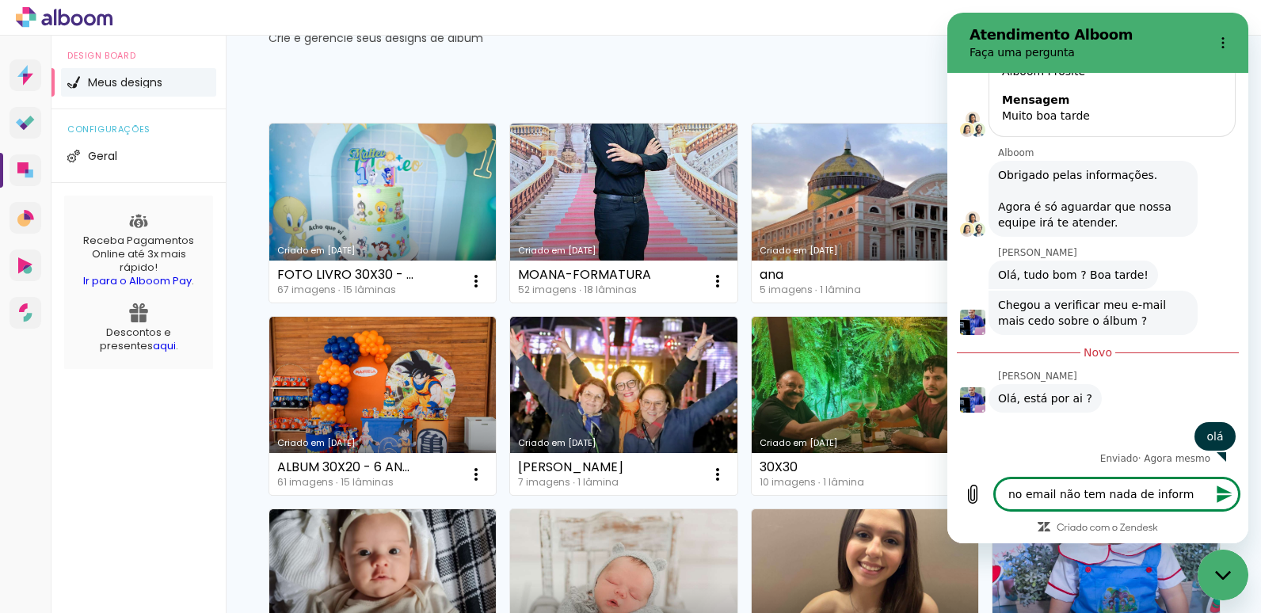
type textarea "x"
type textarea "no email não tem nada de informaç"
type textarea "x"
type textarea "no email não tem nada de informaçã"
type textarea "x"
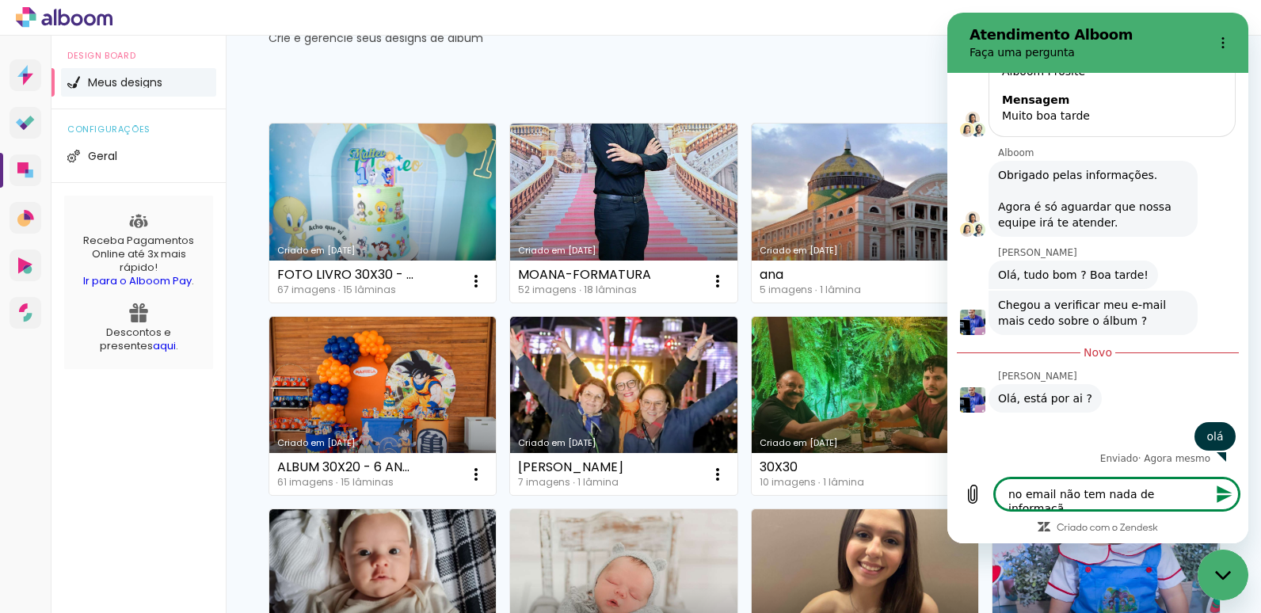
type textarea "no email não tem nada de informação"
type textarea "x"
type textarea "no email não tem nada de informação"
type textarea "x"
type textarea "no email não tem nada de informação r"
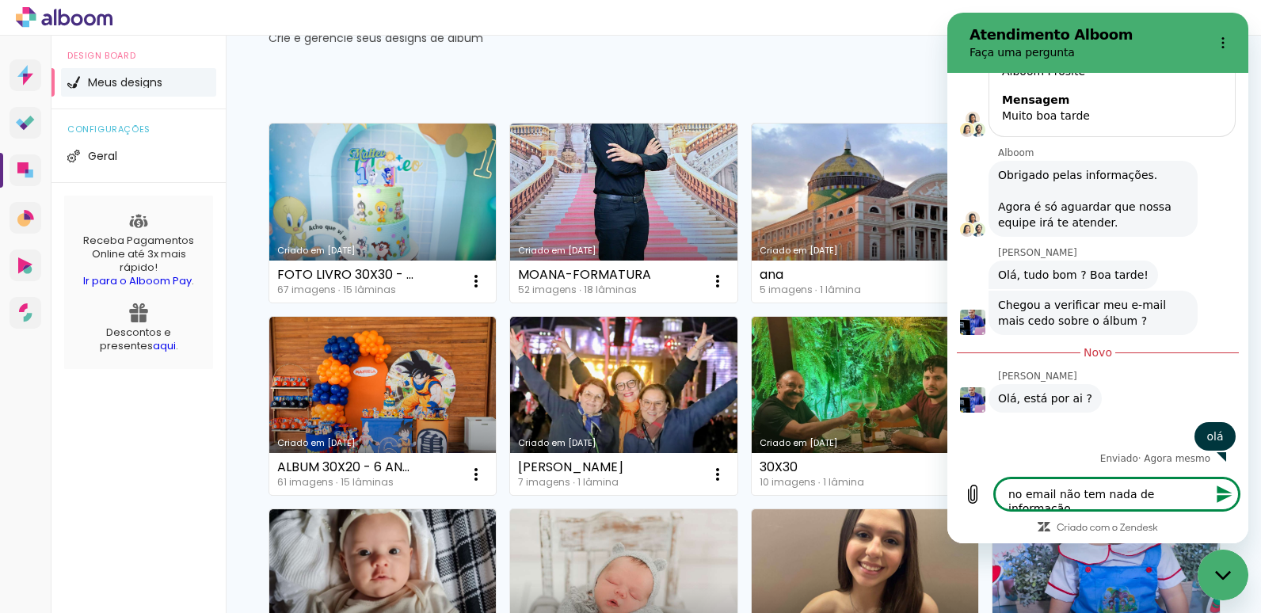
type textarea "x"
type textarea "no email não tem nada de informação re"
type textarea "x"
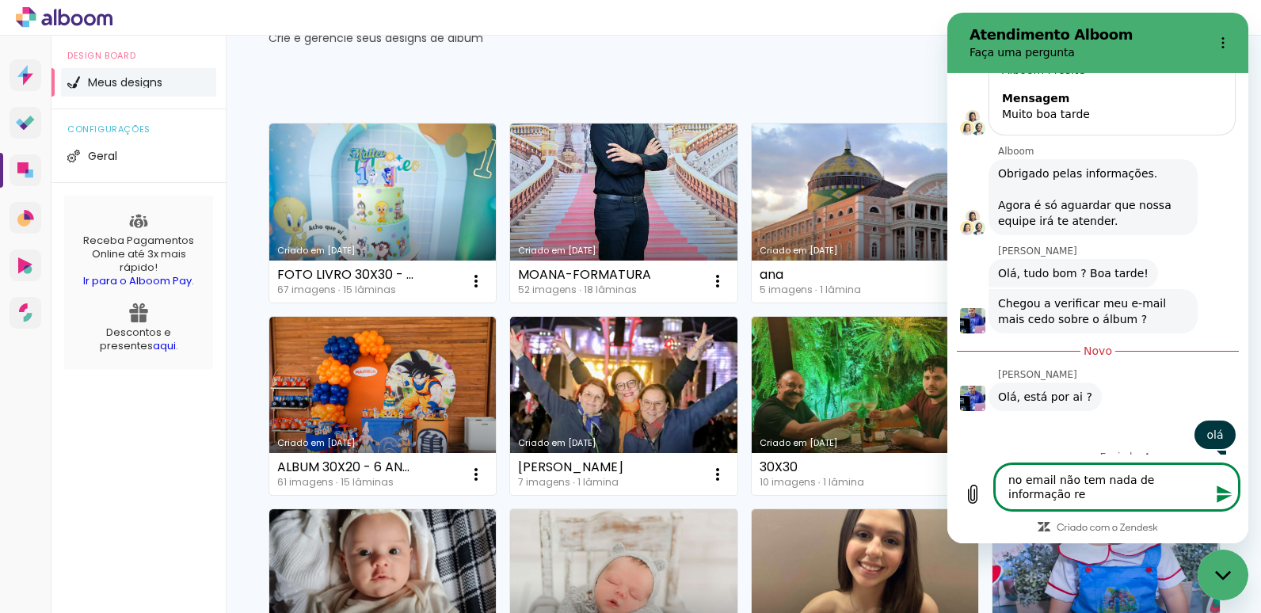
type textarea "no email não tem nada de informação rel"
type textarea "x"
type textarea "no email não tem nada de informação rele"
type textarea "x"
type textarea "no email não tem nada de informação relev"
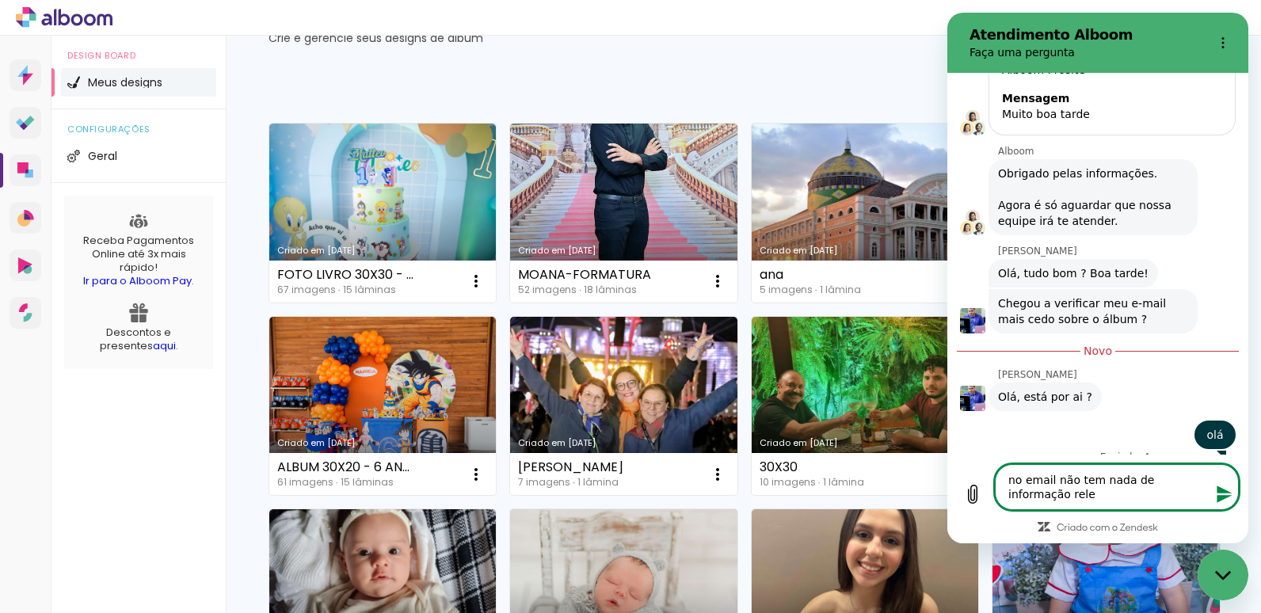
type textarea "x"
type textarea "no email não tem nada de informação releva"
type textarea "x"
type textarea "no email não tem nada de informação relevan"
type textarea "x"
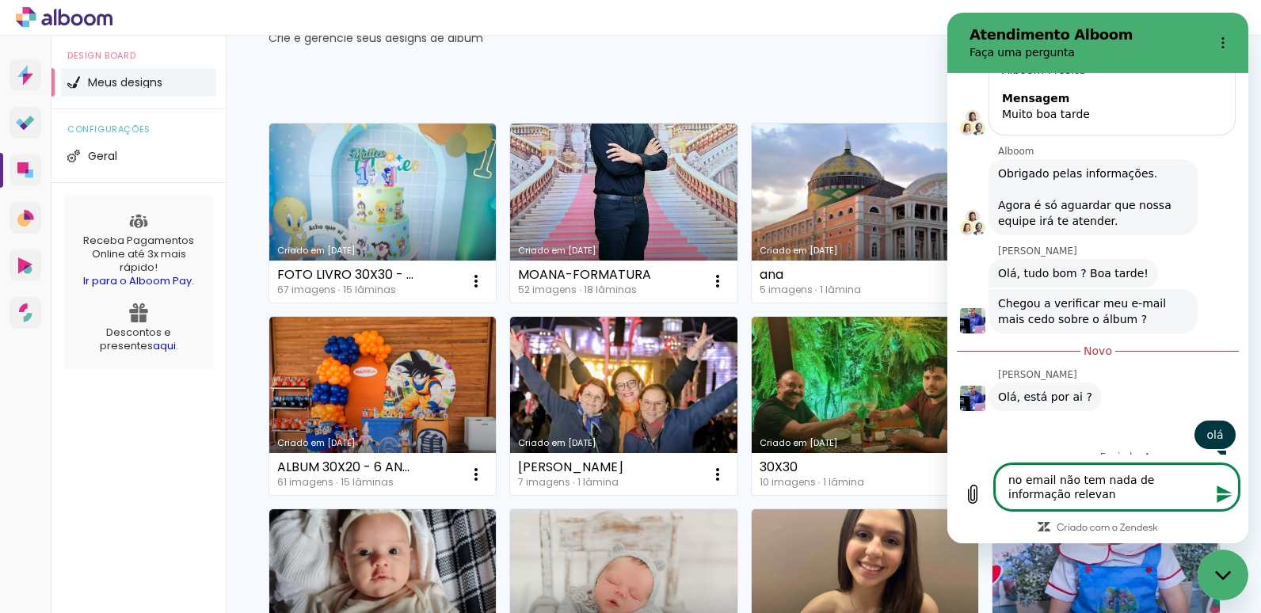
type textarea "no email não tem nada de informação relevant"
type textarea "x"
type textarea "no email não tem nada de informação relevante"
type textarea "x"
type textarea "no email não tem nada de informação relevante"
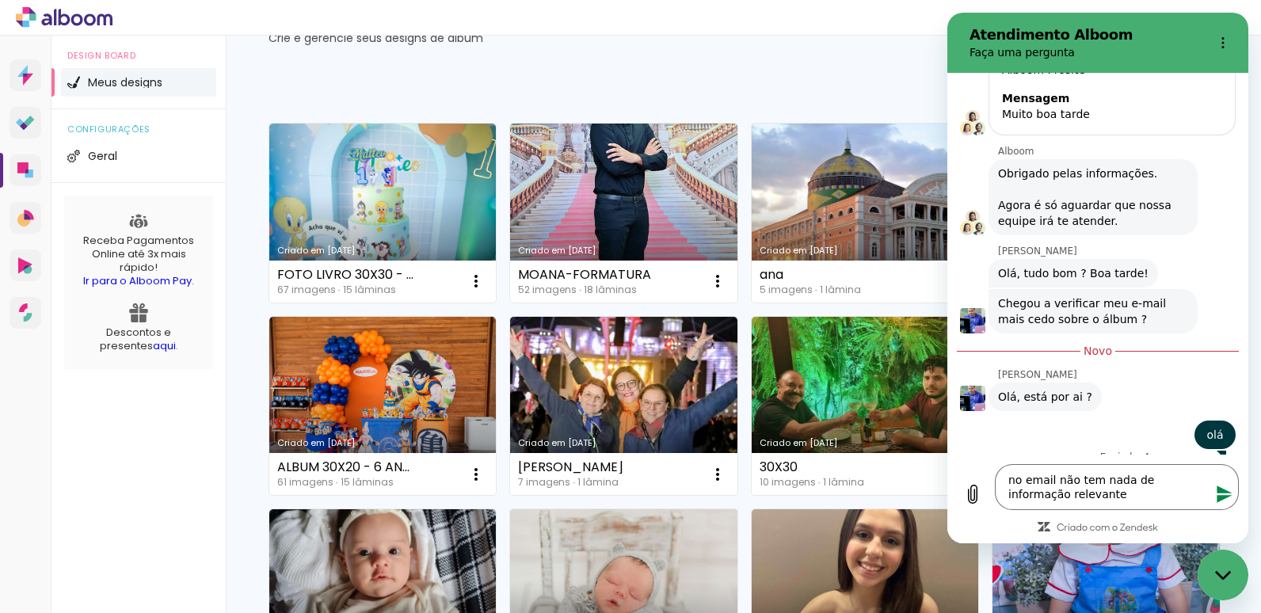
click at [1220, 492] on icon "Enviar mensagem" at bounding box center [1223, 493] width 15 height 17
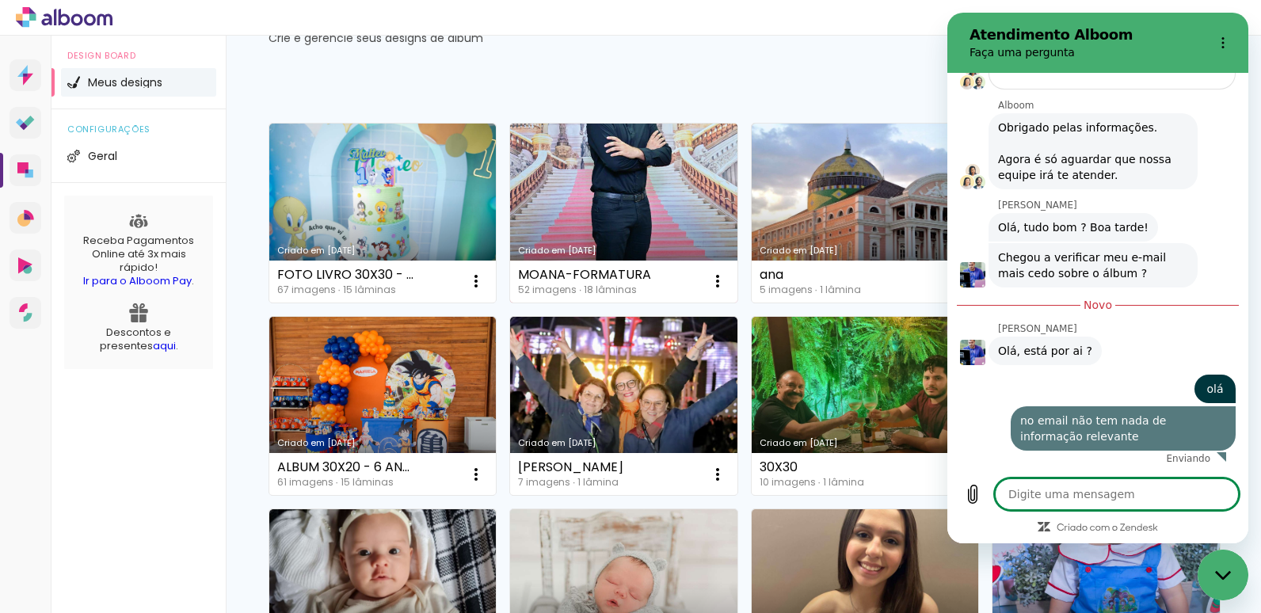
scroll to position [368, 0]
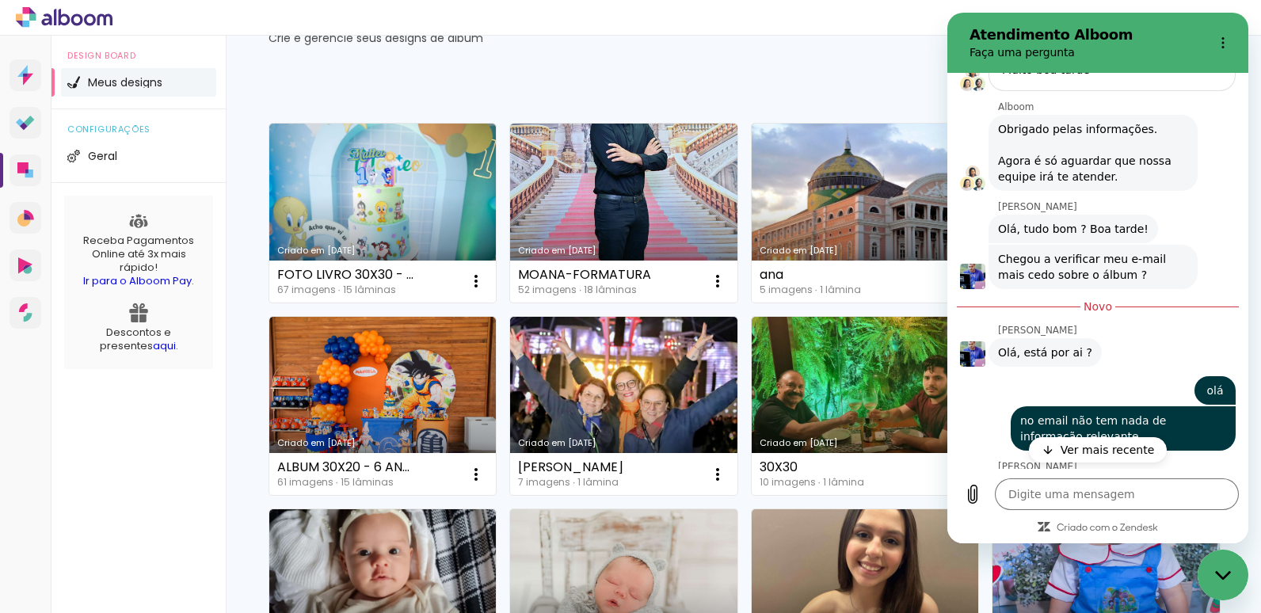
type textarea "x"
